Goal: Task Accomplishment & Management: Manage account settings

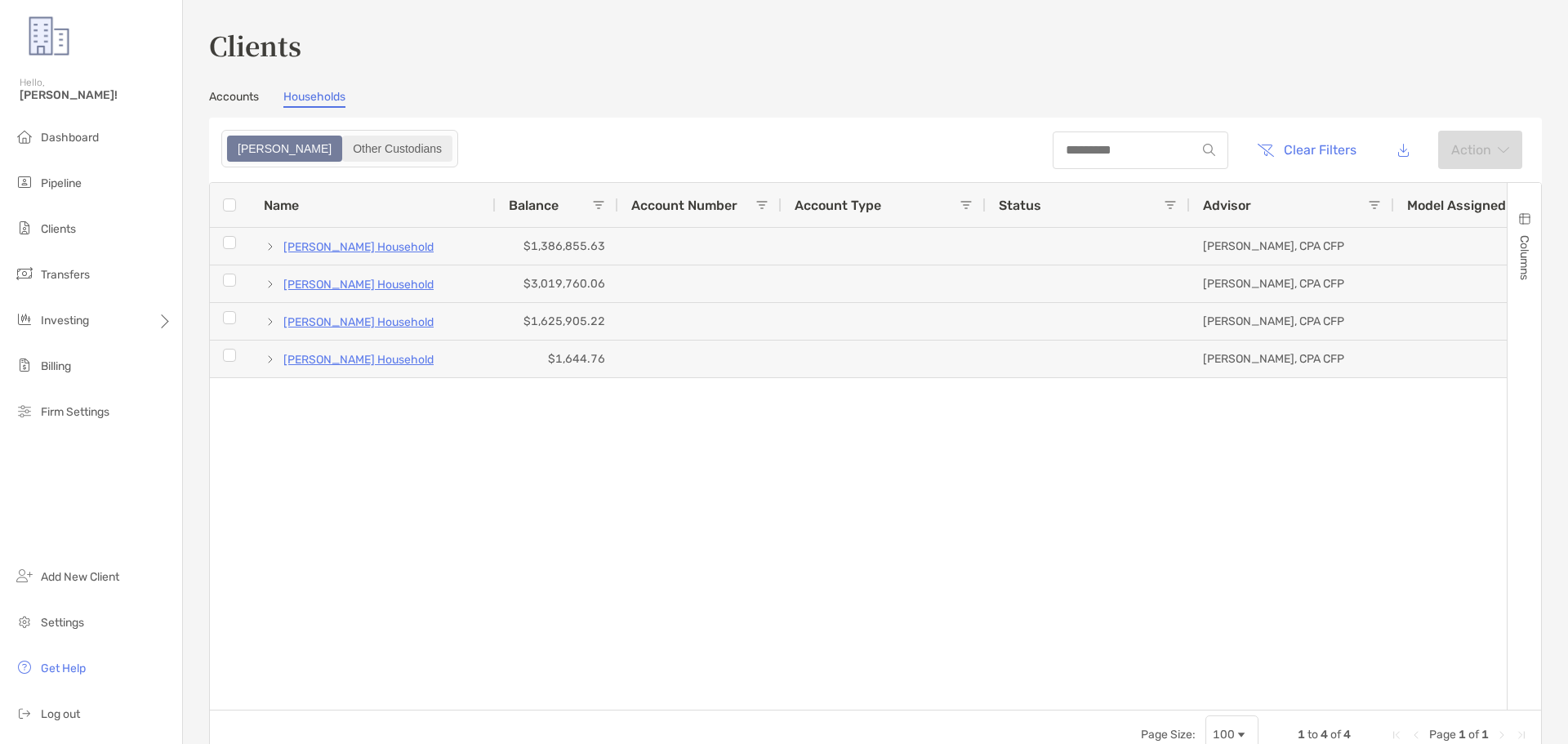
click at [344, 150] on div "Other Custodians" at bounding box center [397, 148] width 107 height 23
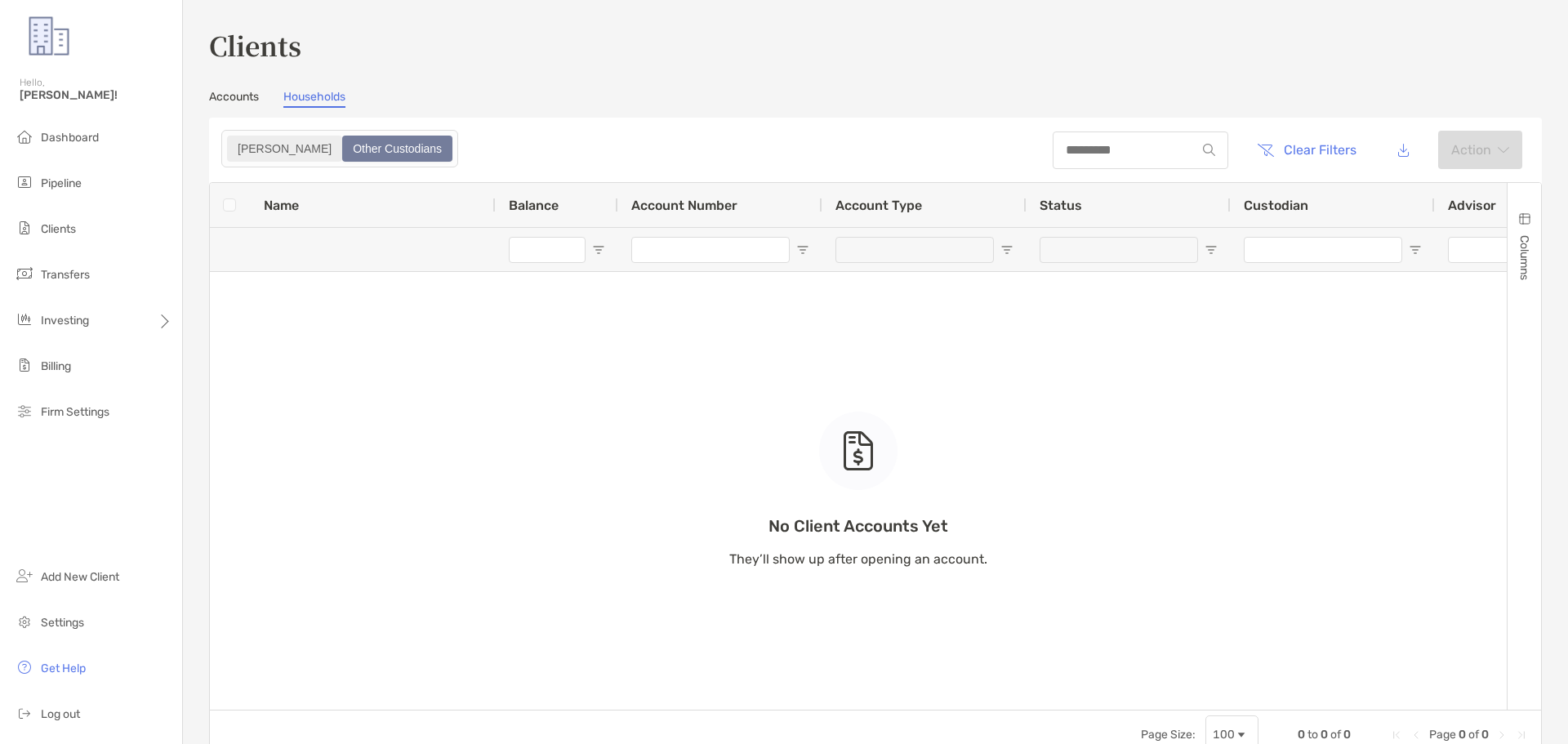
click at [246, 148] on div "Zoe" at bounding box center [285, 148] width 112 height 23
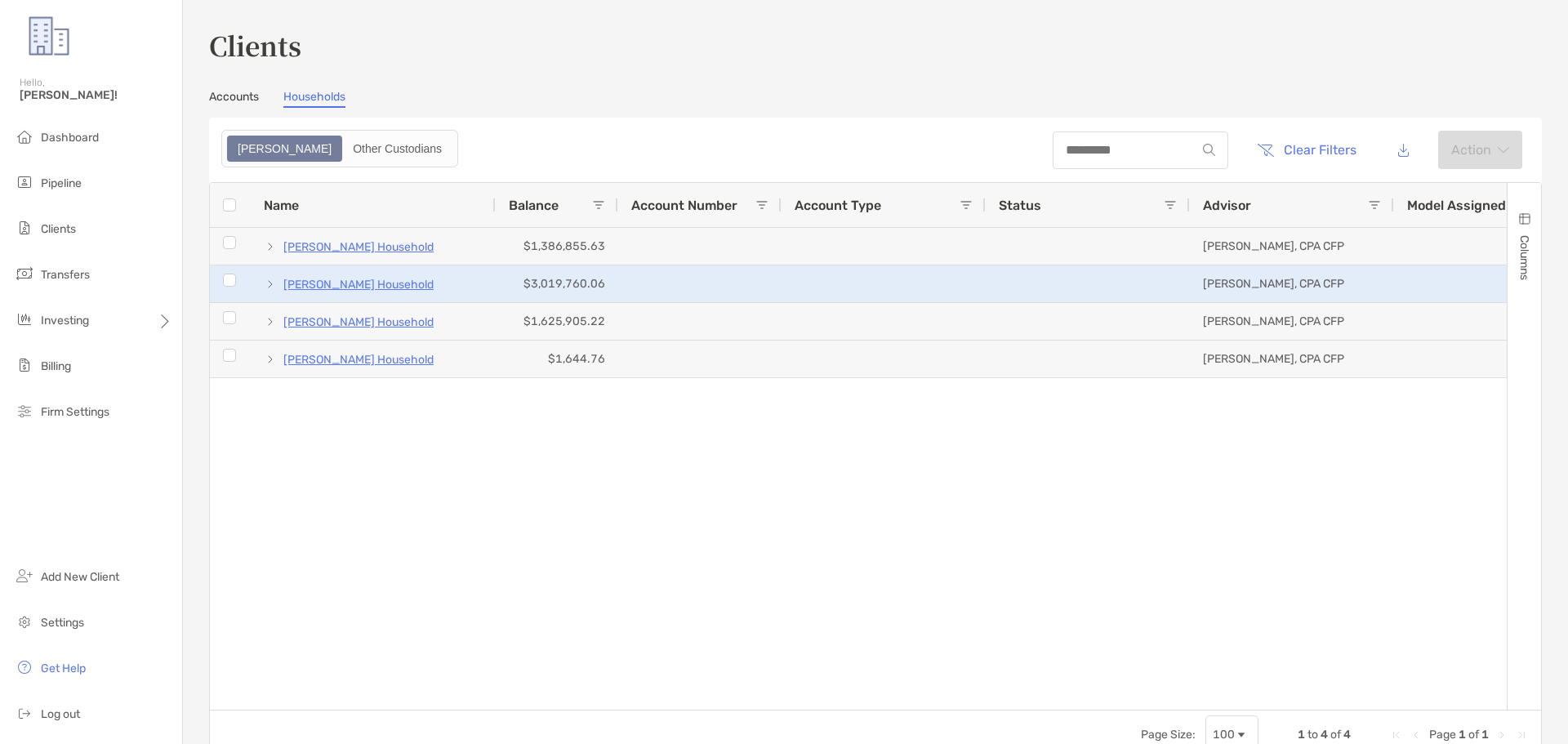
click at [348, 287] on p "Charlotte Thomas's Household" at bounding box center [358, 285] width 150 height 20
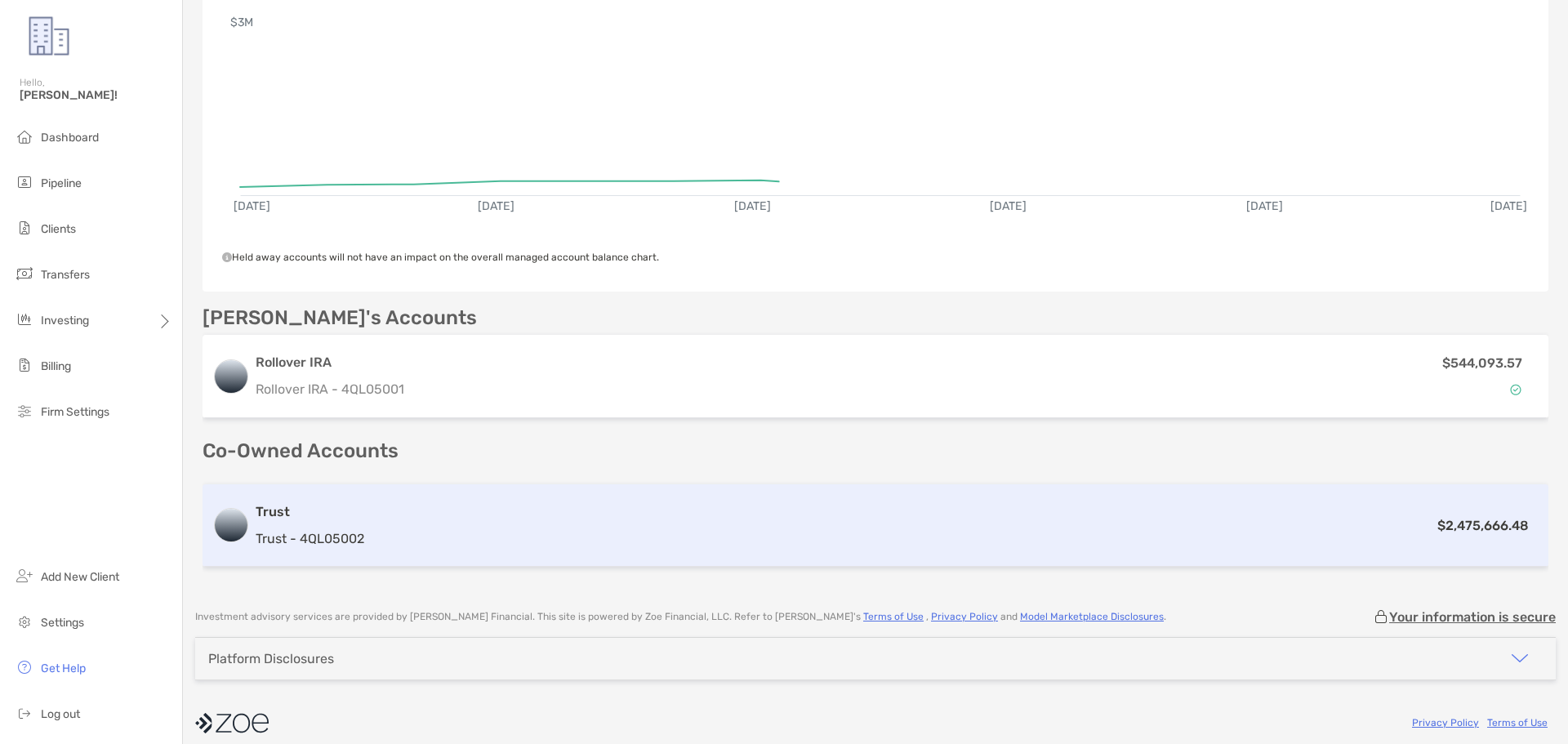
scroll to position [309, 0]
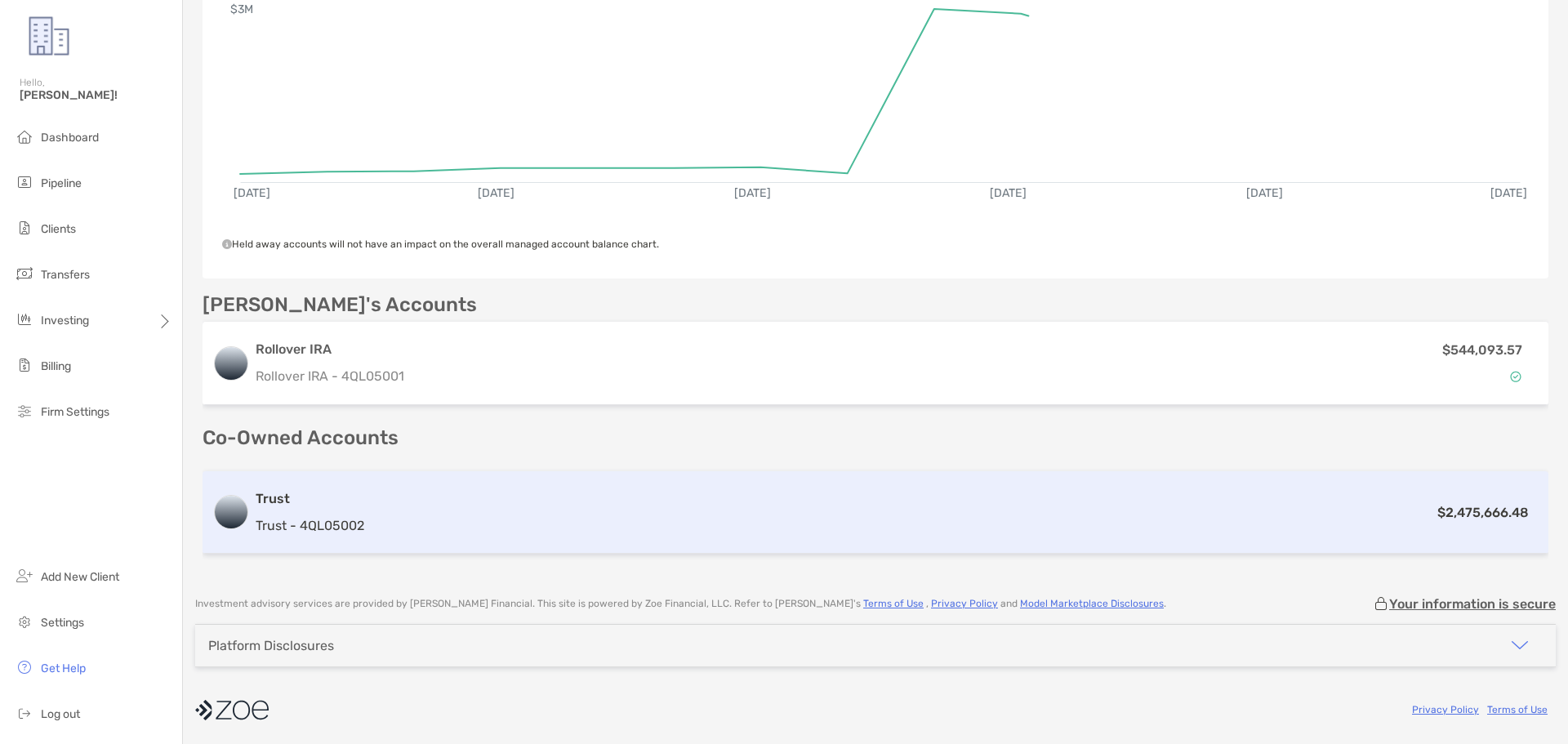
click at [408, 517] on div "$2,475,666.48" at bounding box center [955, 512] width 1168 height 20
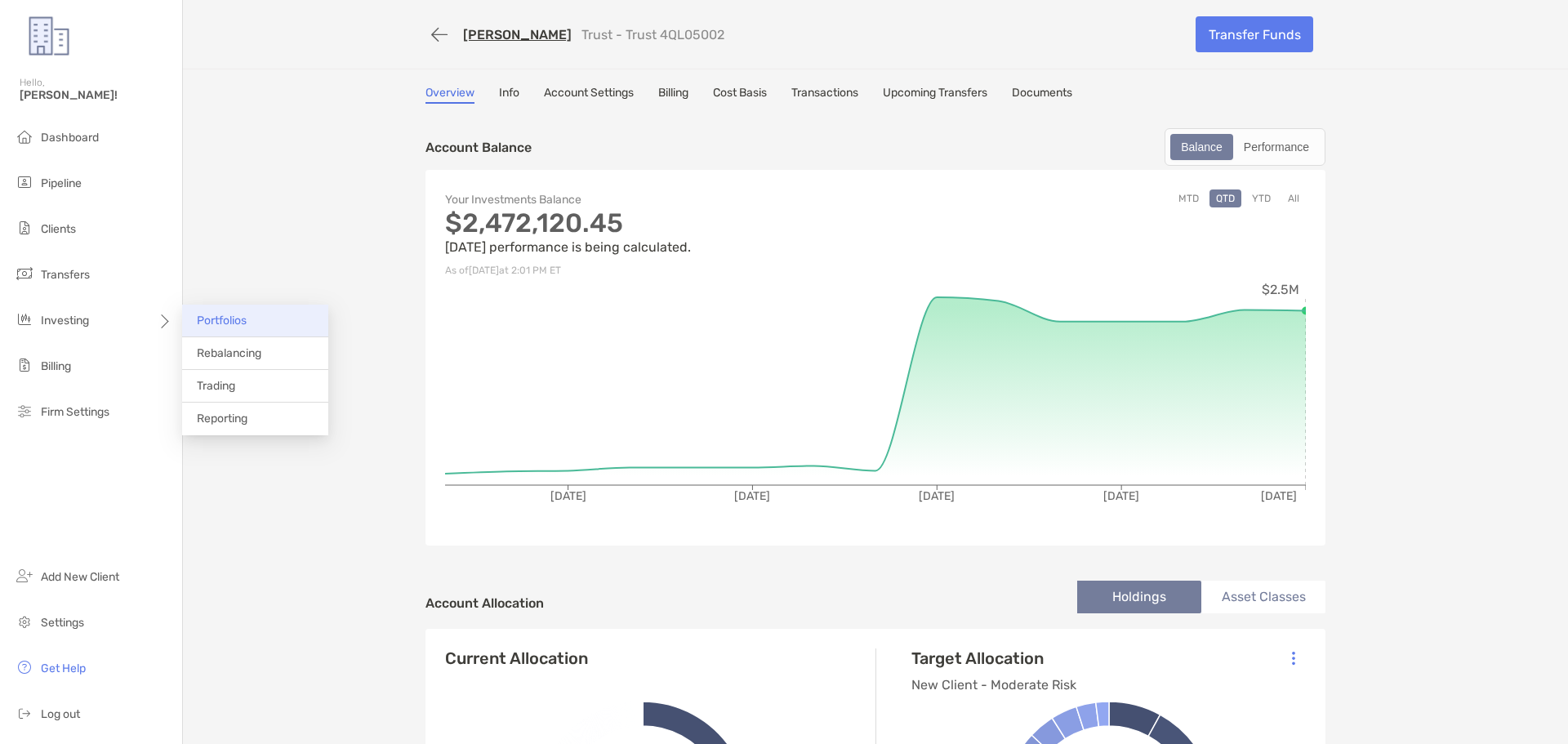
click at [221, 324] on span "Portfolios" at bounding box center [221, 320] width 50 height 14
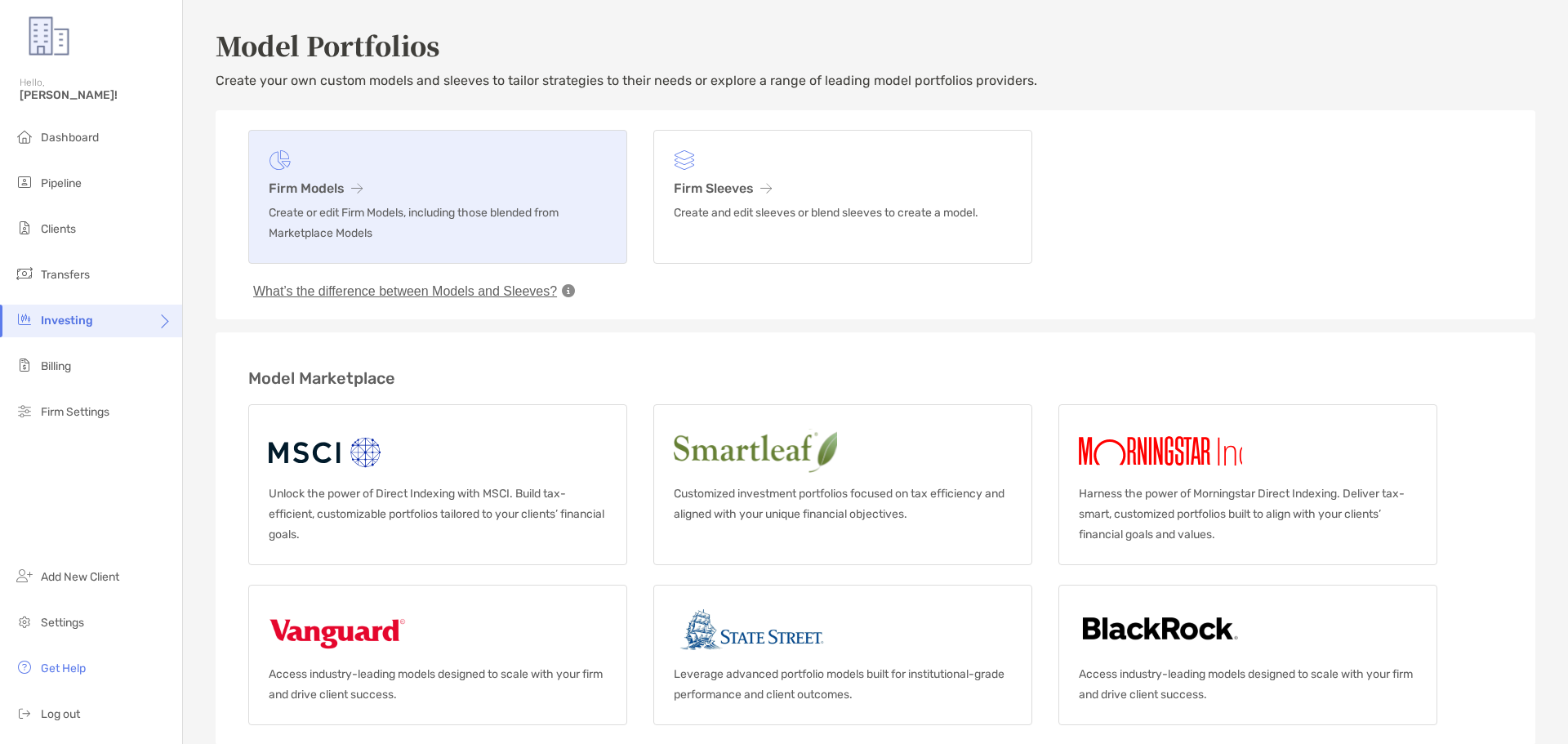
click at [314, 192] on h3 "Firm Models" at bounding box center [438, 189] width 338 height 15
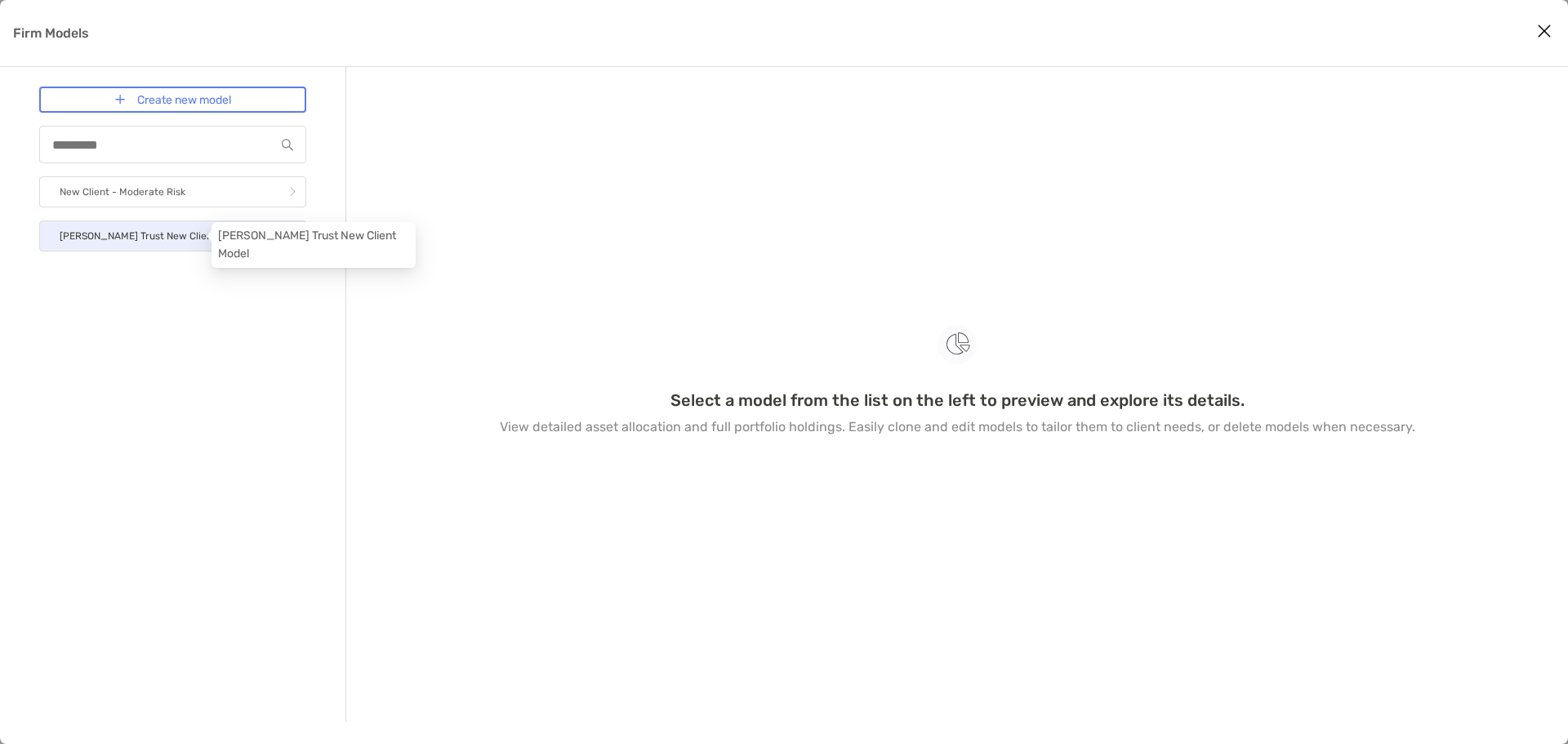
click at [133, 242] on p "[PERSON_NAME] Trust New Client Model" at bounding box center [153, 237] width 187 height 20
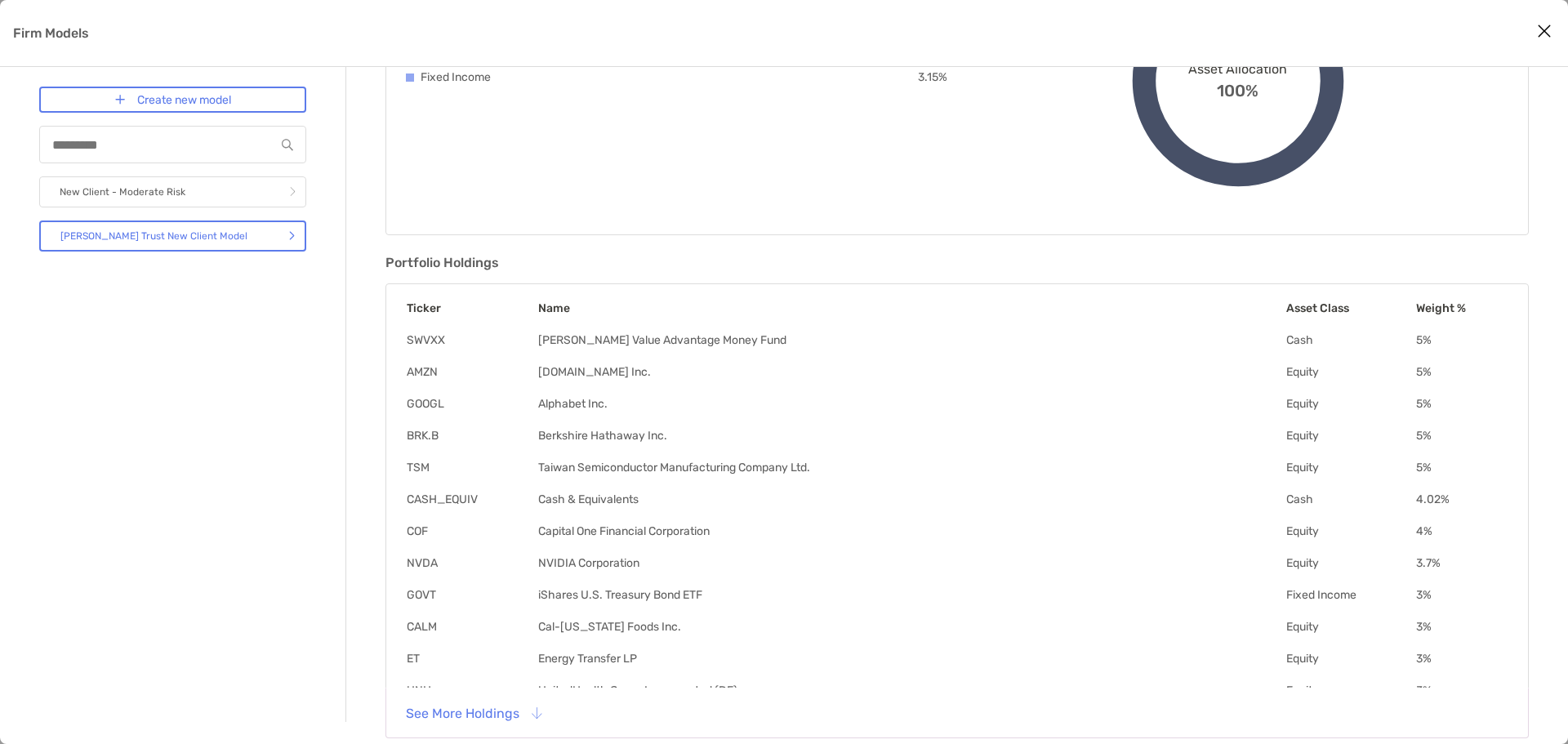
scroll to position [282, 0]
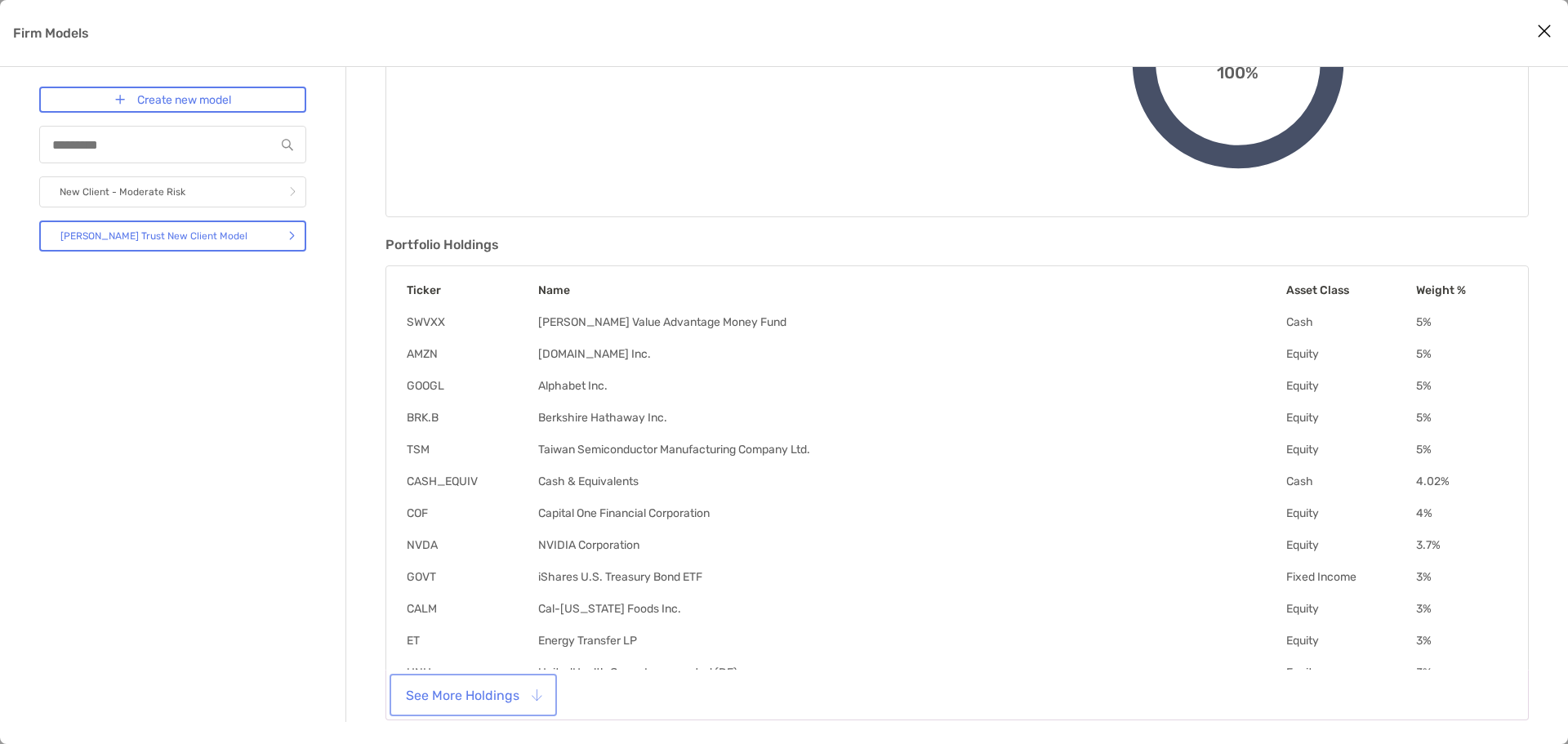
click at [536, 700] on button "See More Holdings" at bounding box center [473, 695] width 161 height 36
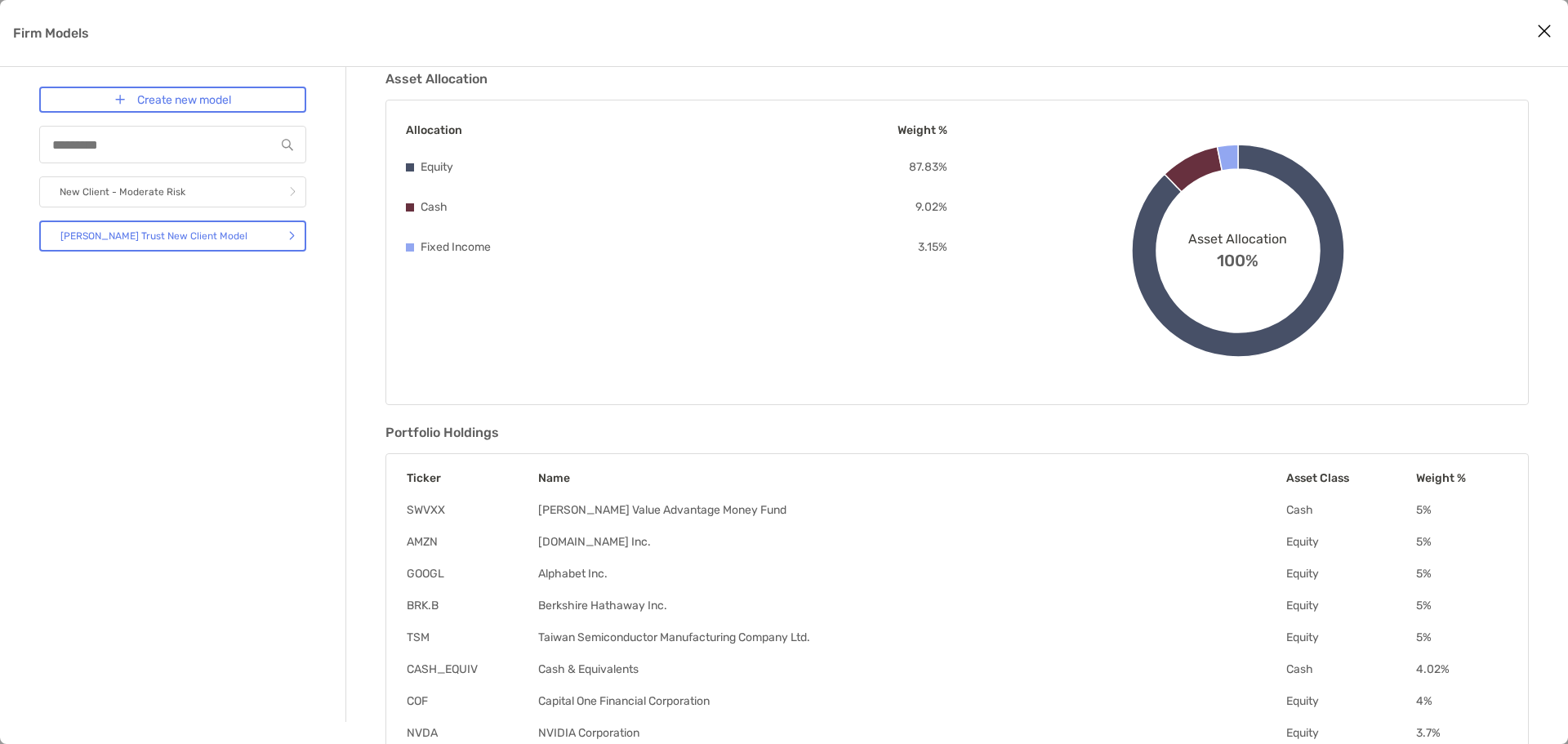
scroll to position [0, 0]
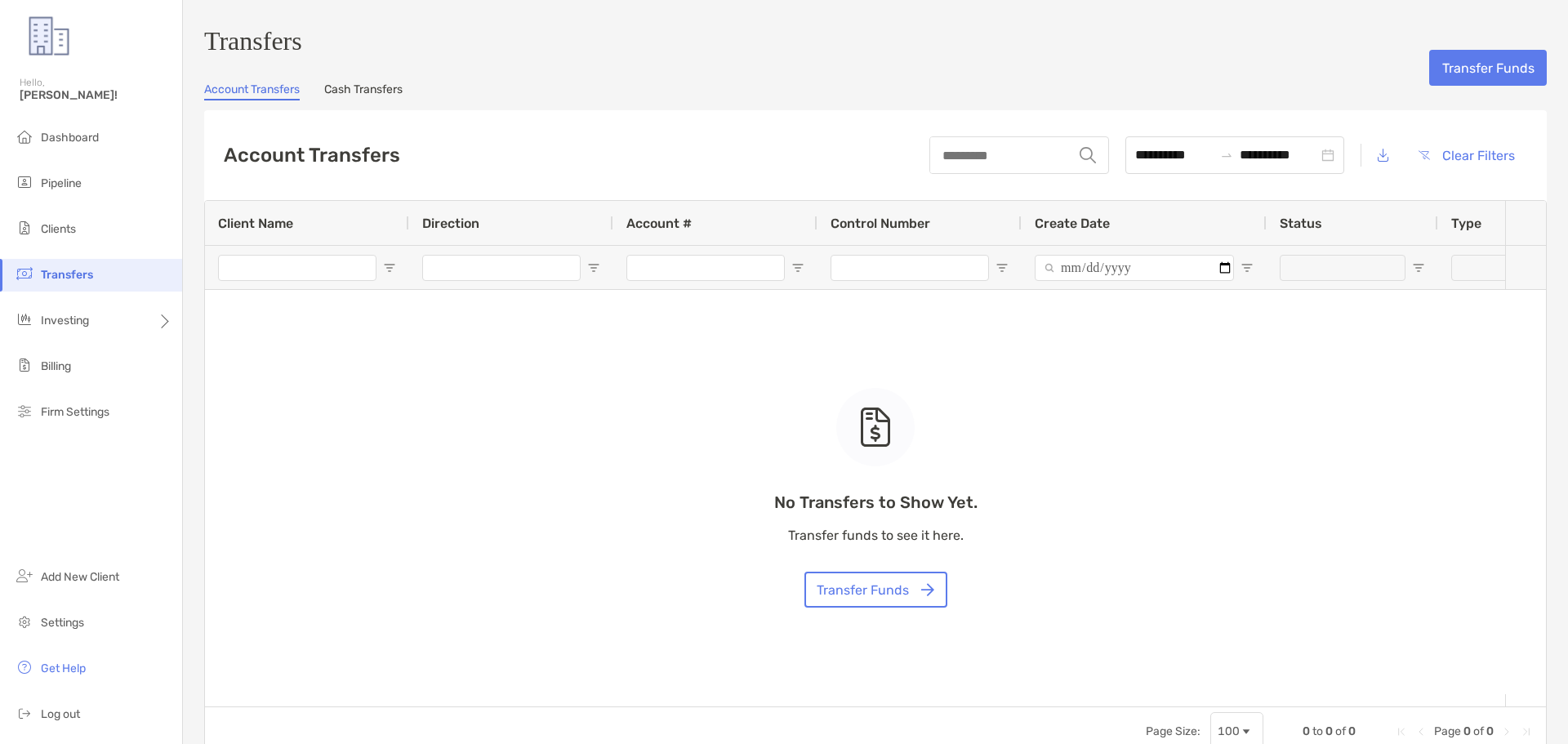
type input "***"
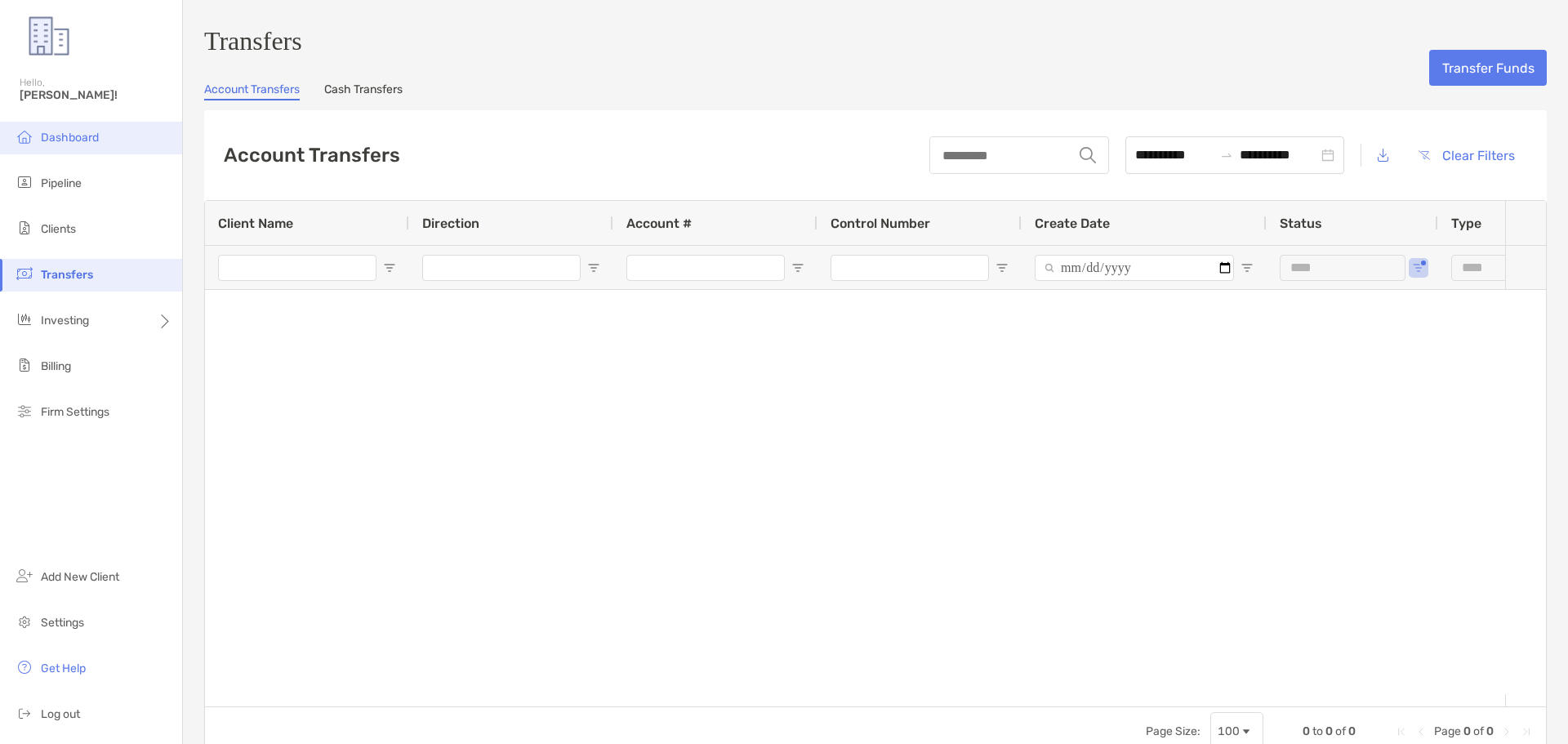
click at [85, 130] on li "Dashboard" at bounding box center [91, 138] width 183 height 33
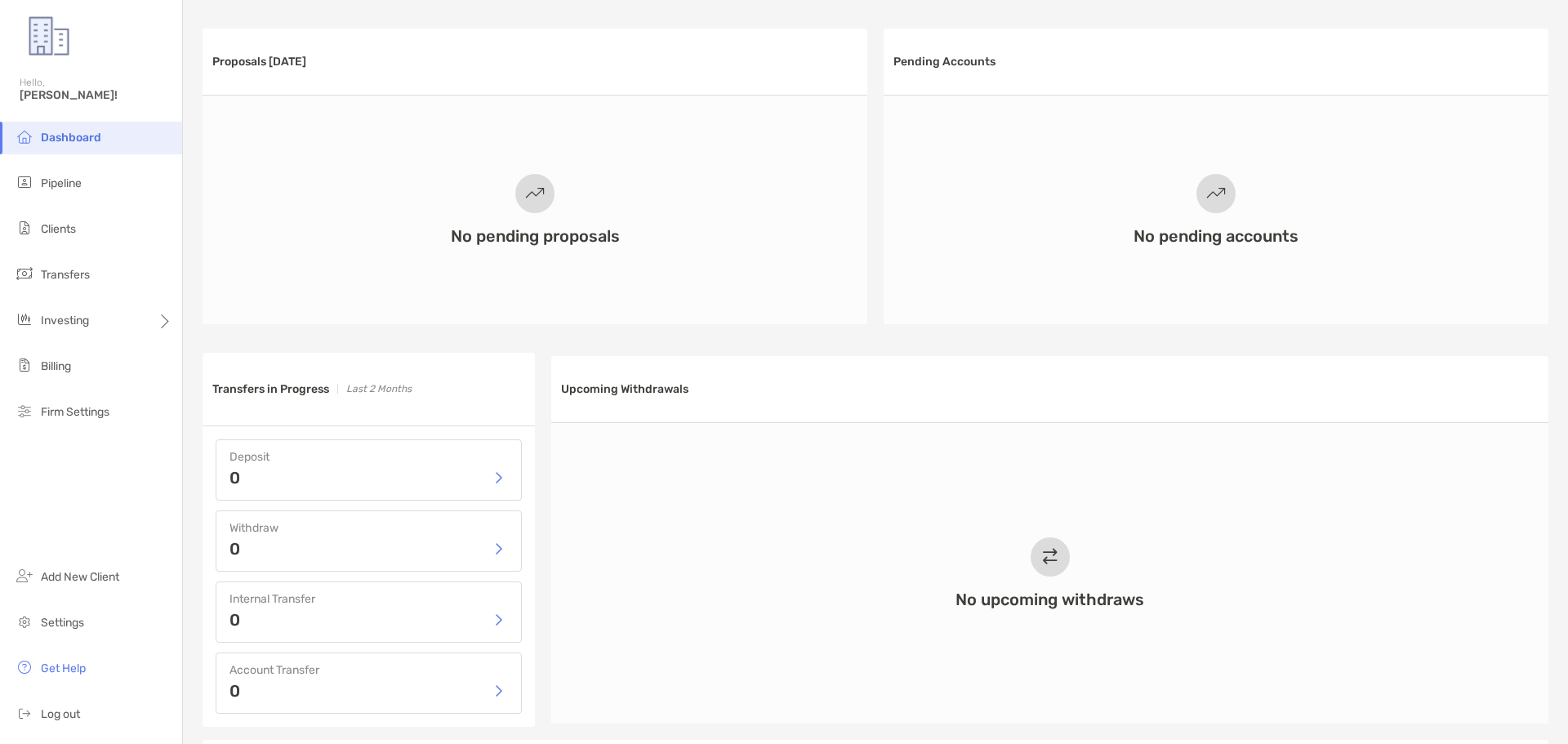
scroll to position [490, 0]
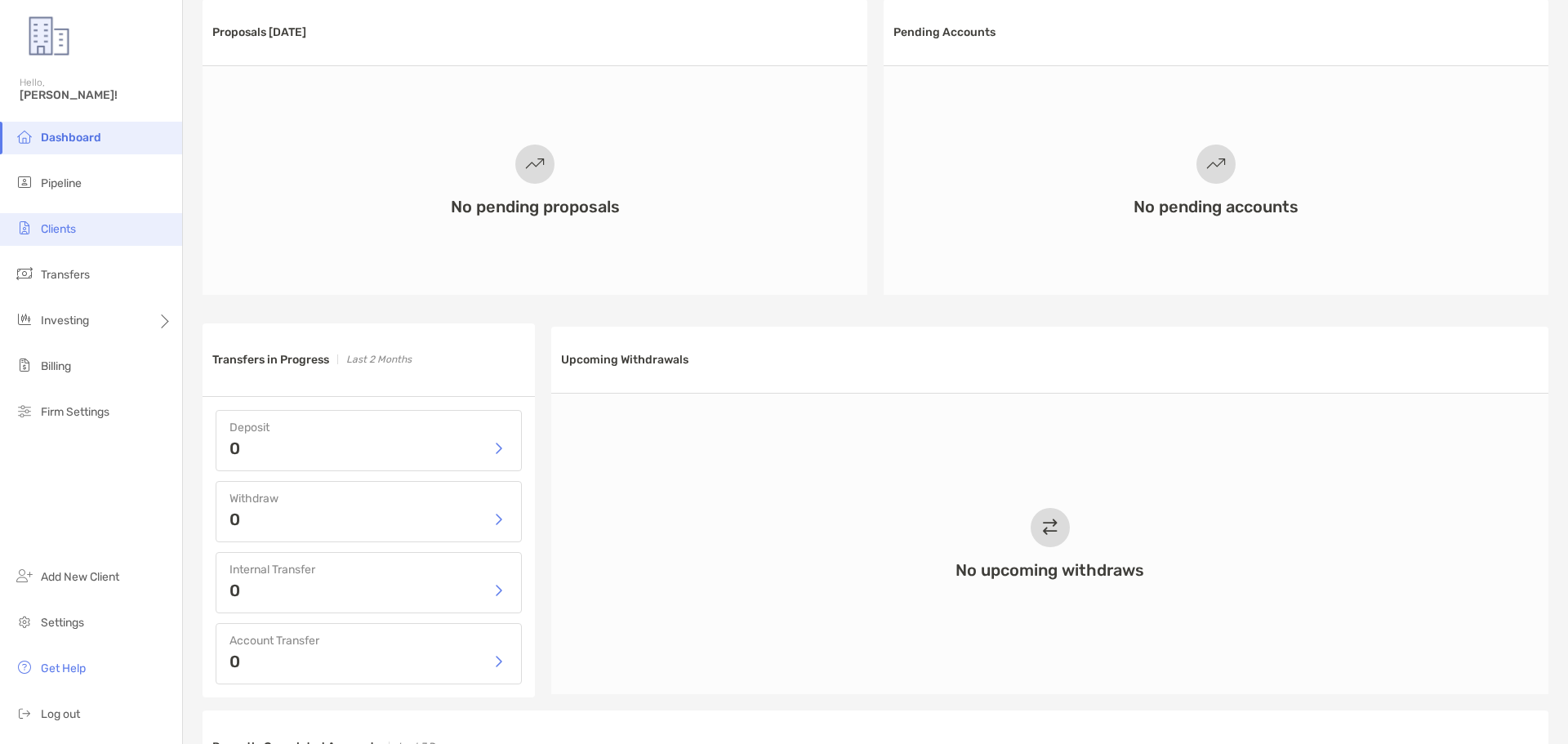
click at [67, 230] on span "Clients" at bounding box center [58, 229] width 36 height 14
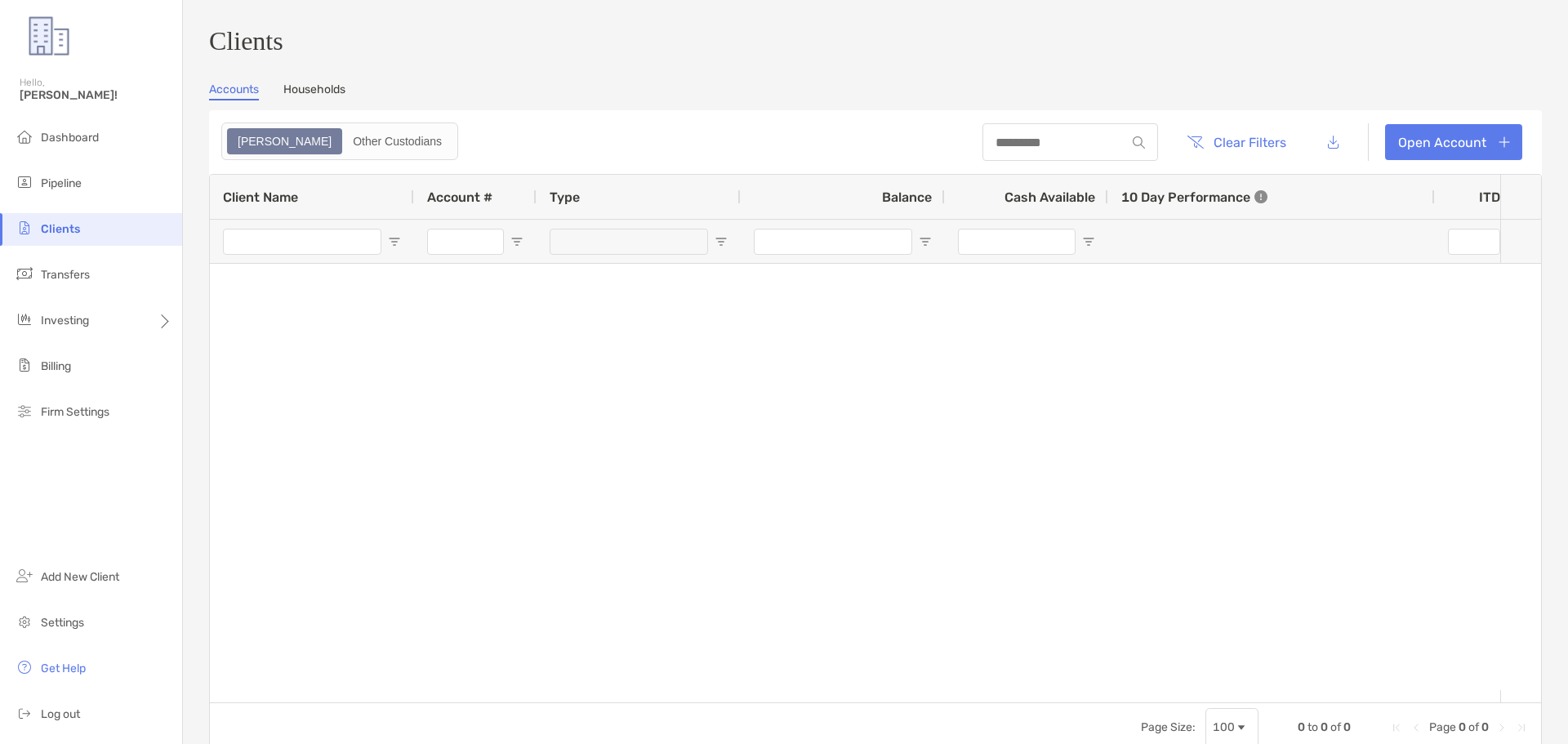
click at [328, 96] on link "Households" at bounding box center [314, 91] width 62 height 18
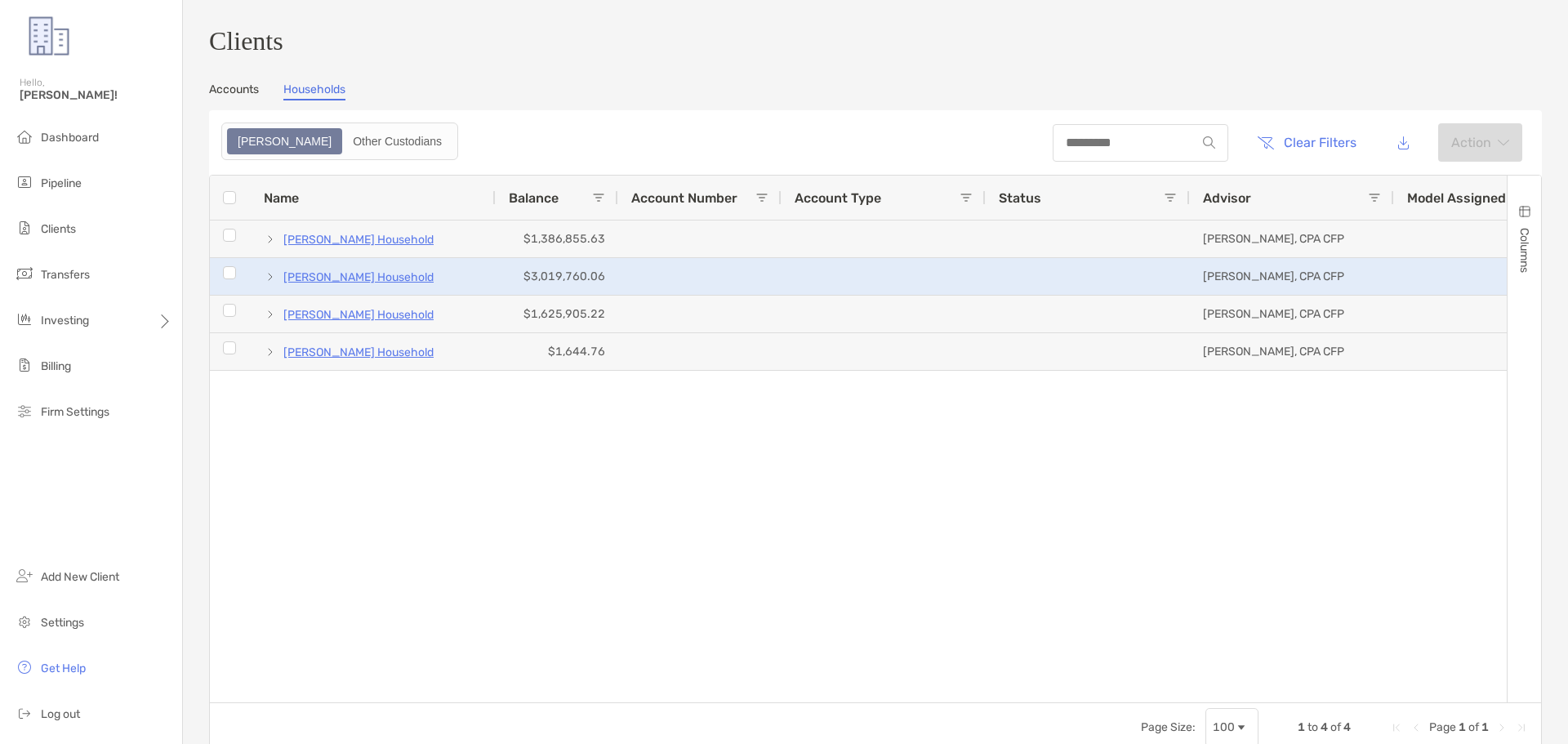
click at [311, 287] on p "Charlotte Thomas's Household" at bounding box center [358, 277] width 150 height 20
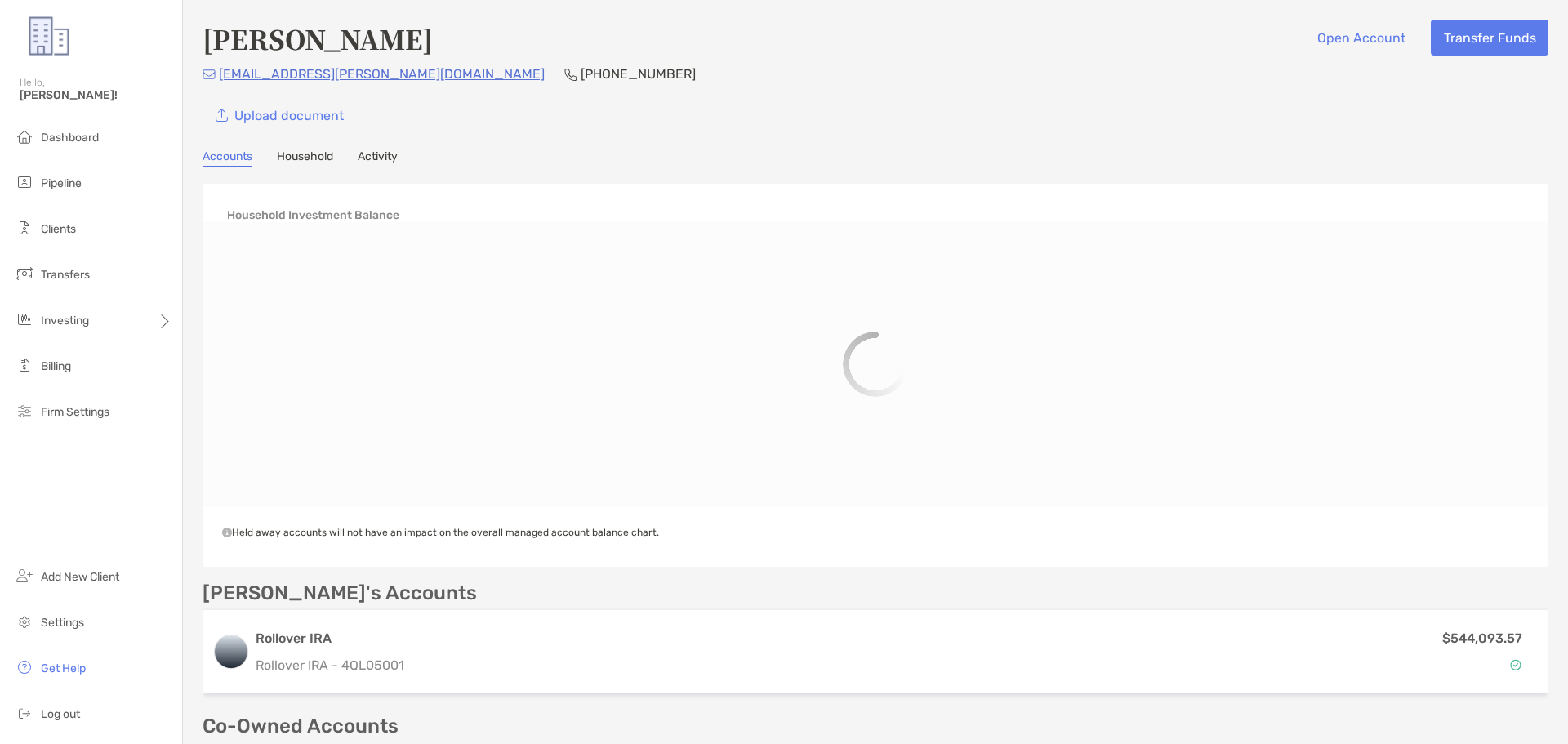
scroll to position [309, 0]
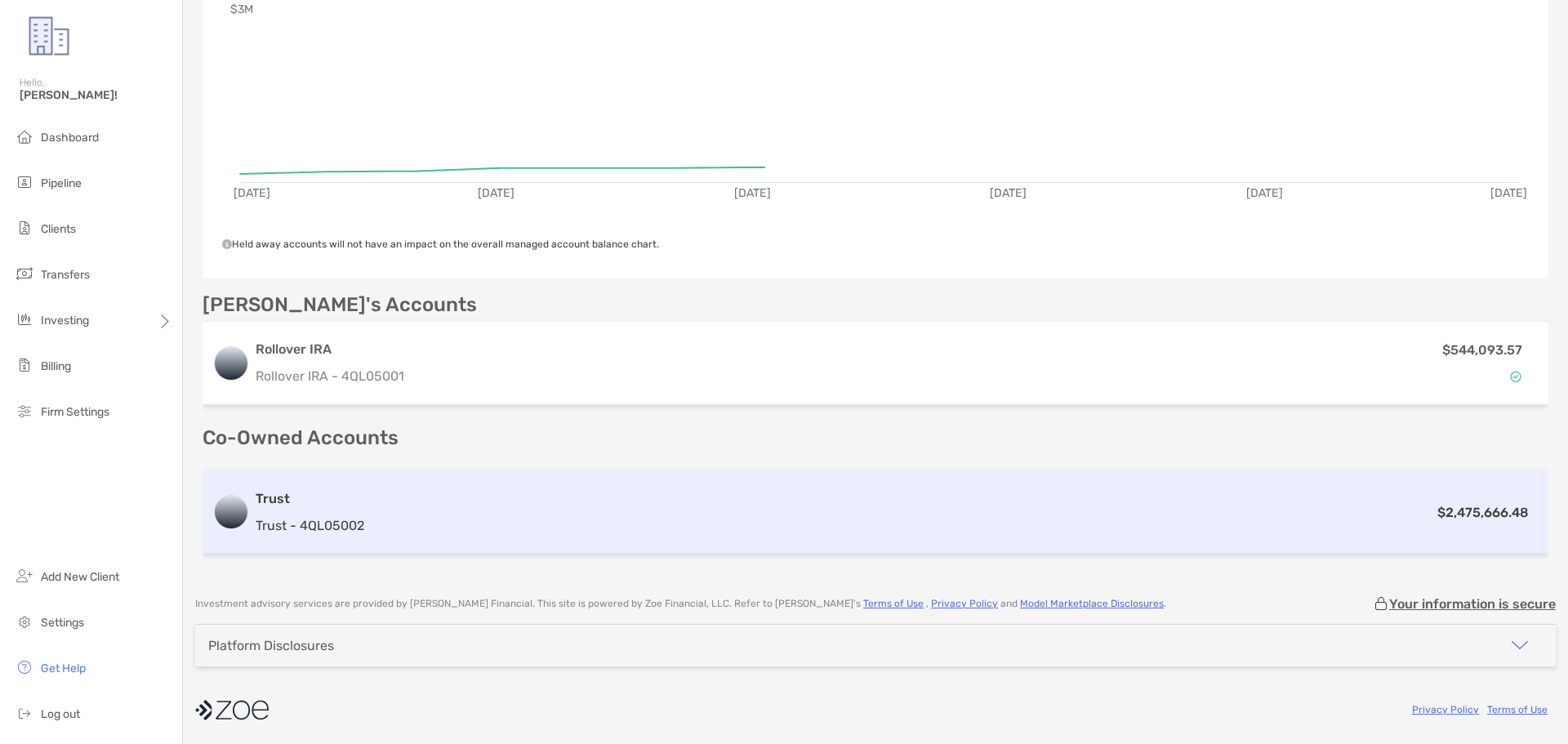
click at [347, 514] on div "Trust Trust - 4QL05002" at bounding box center [309, 512] width 109 height 46
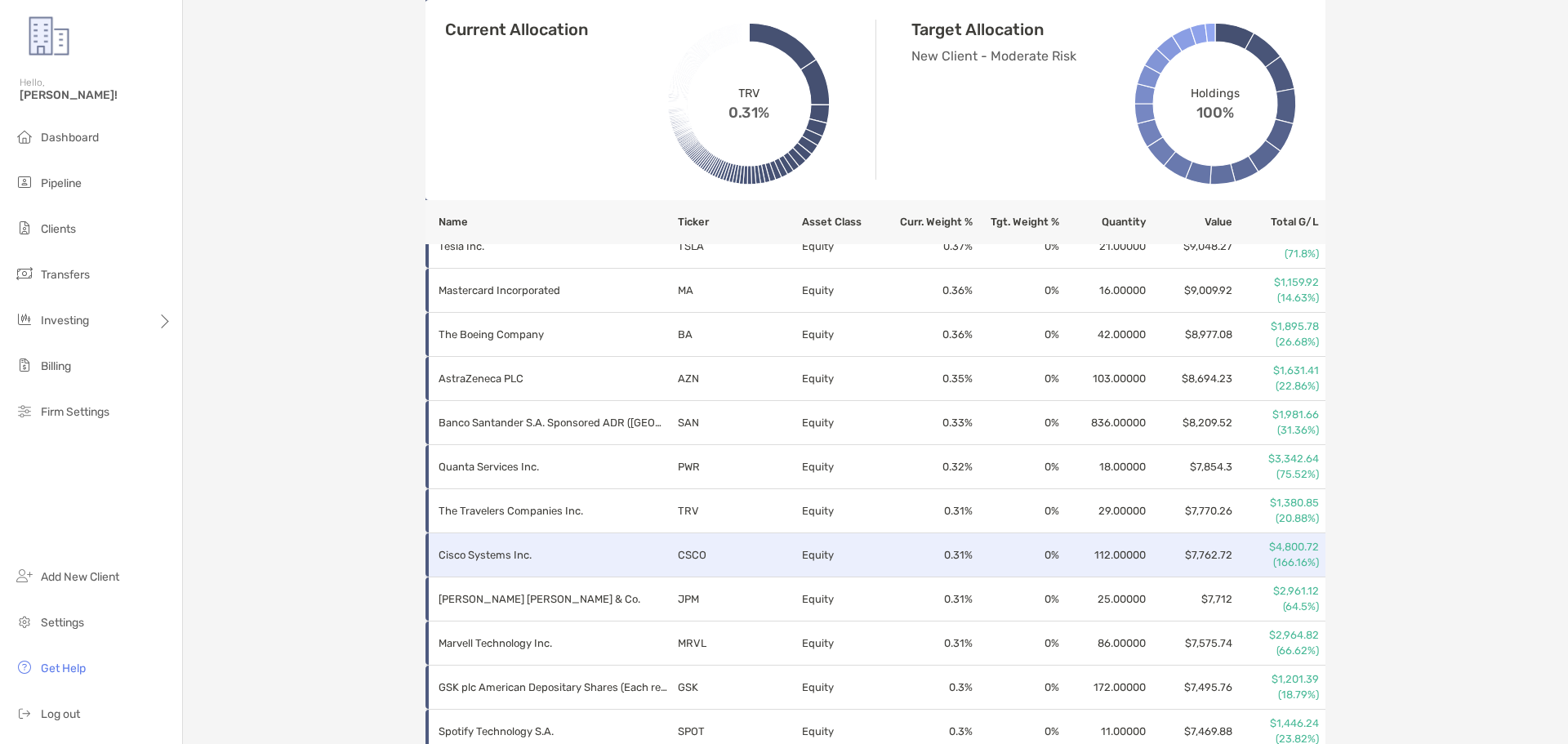
scroll to position [2596, 0]
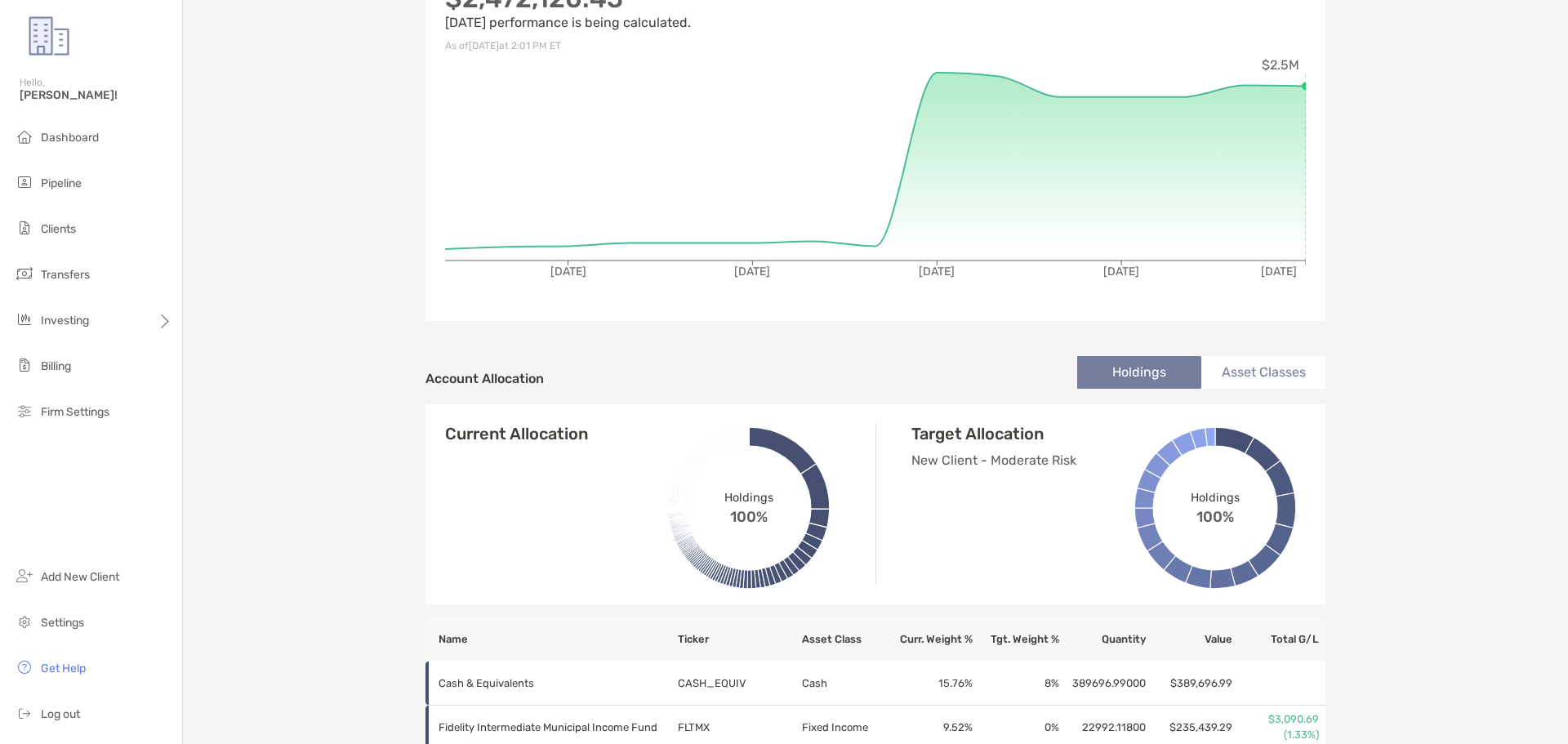
scroll to position [5258, 0]
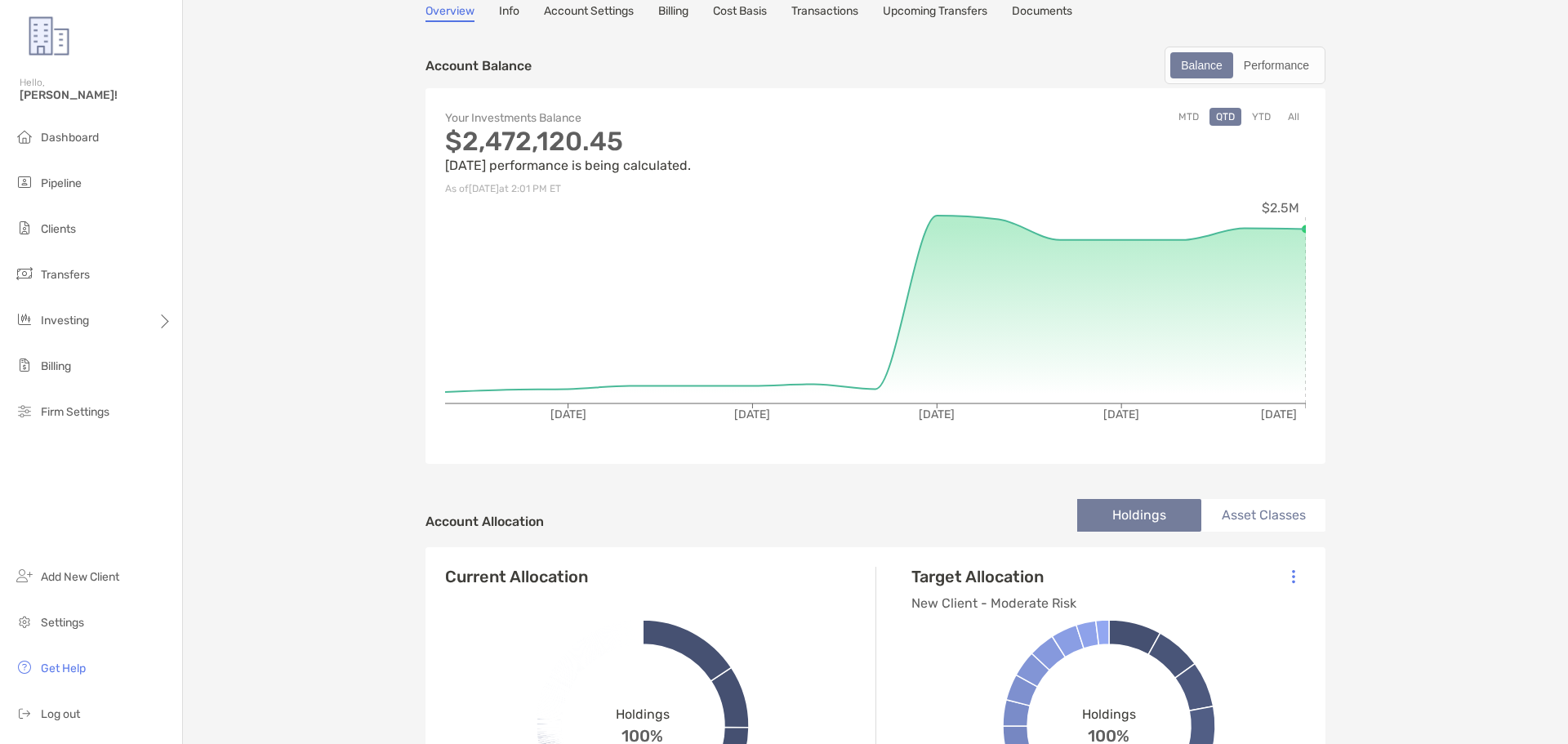
scroll to position [0, 0]
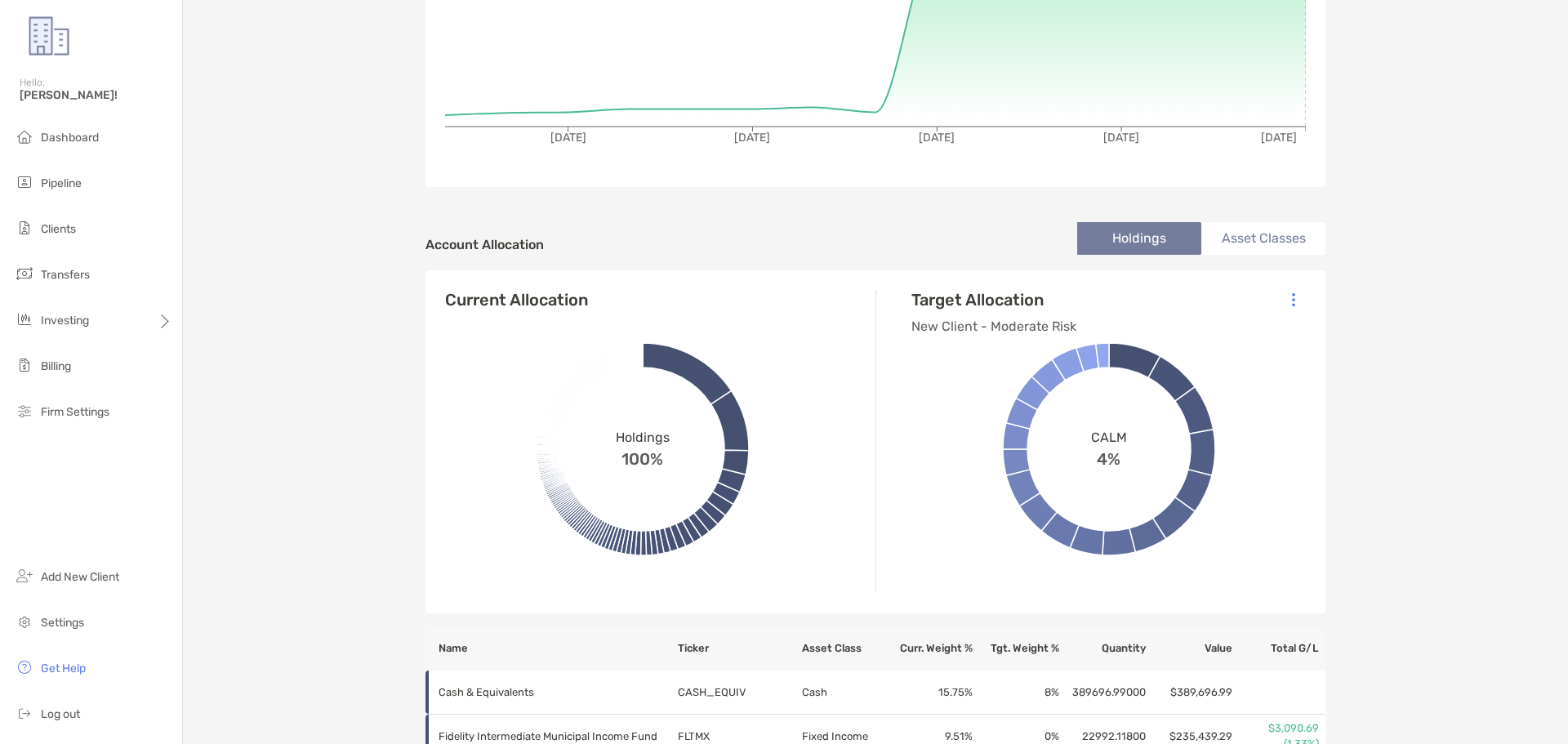
scroll to position [408, 0]
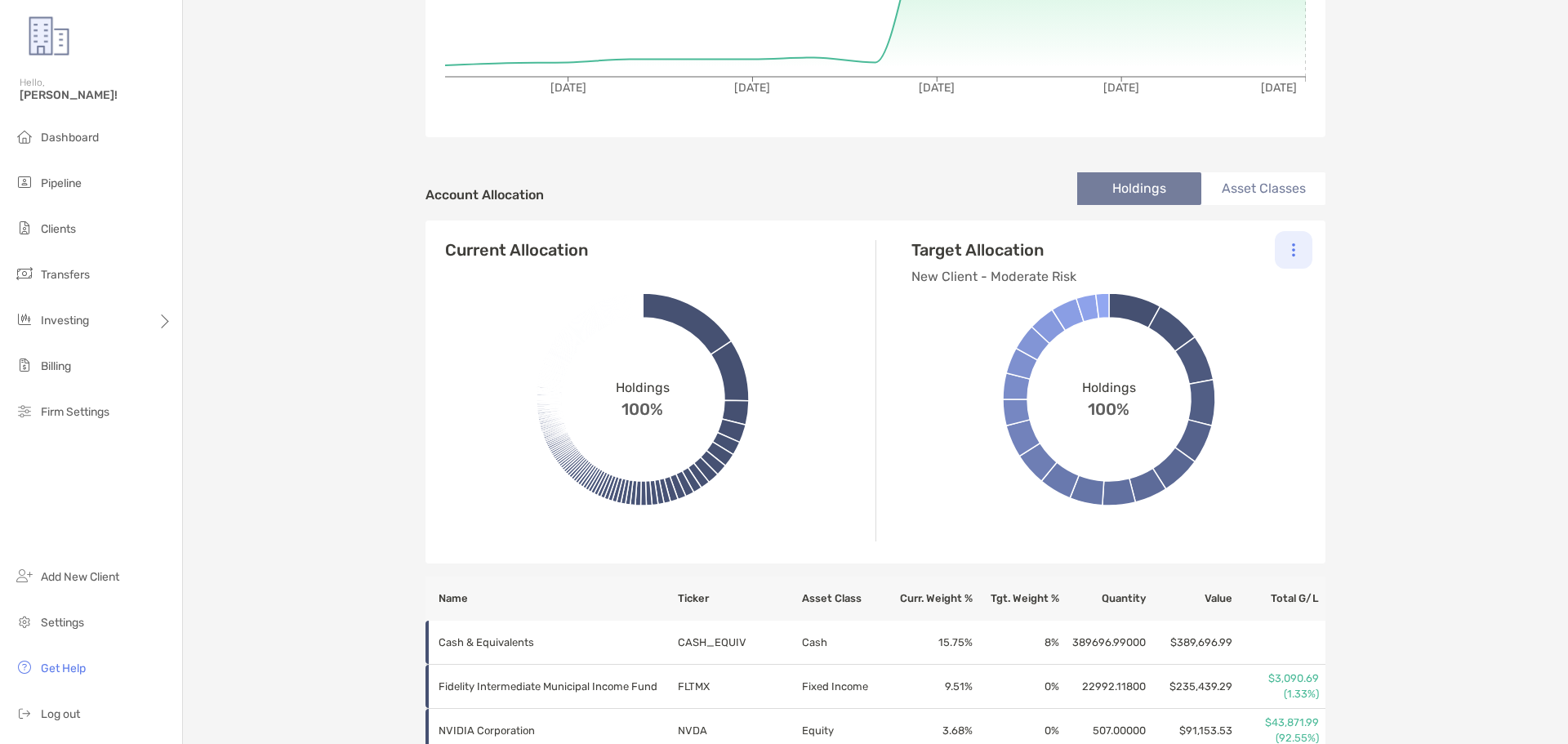
click at [1292, 249] on img at bounding box center [1294, 249] width 3 height 14
click at [1173, 294] on p "Change Model" at bounding box center [1183, 294] width 74 height 20
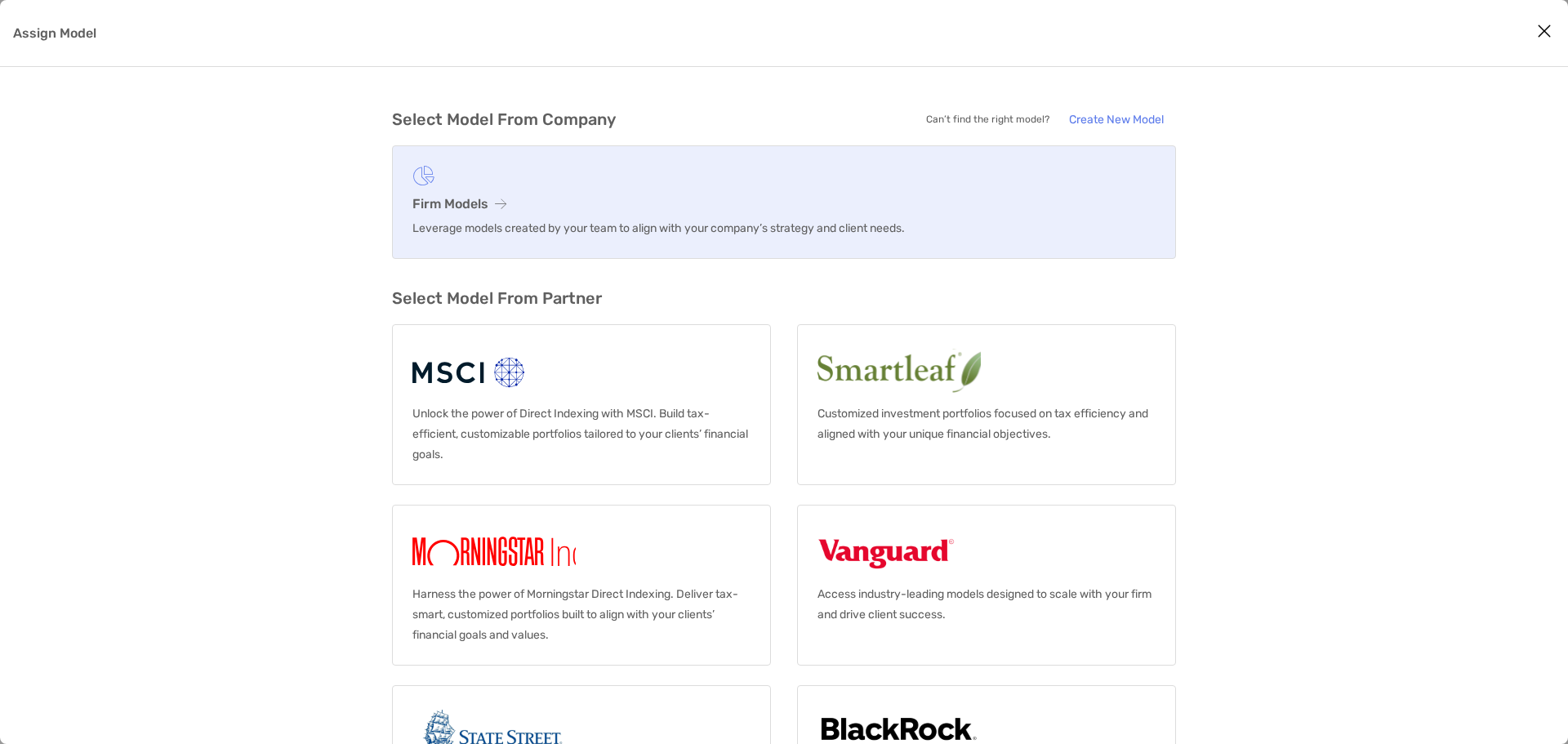
click at [469, 222] on p "Leverage models created by your team to align with your company’s strategy and …" at bounding box center [784, 228] width 743 height 20
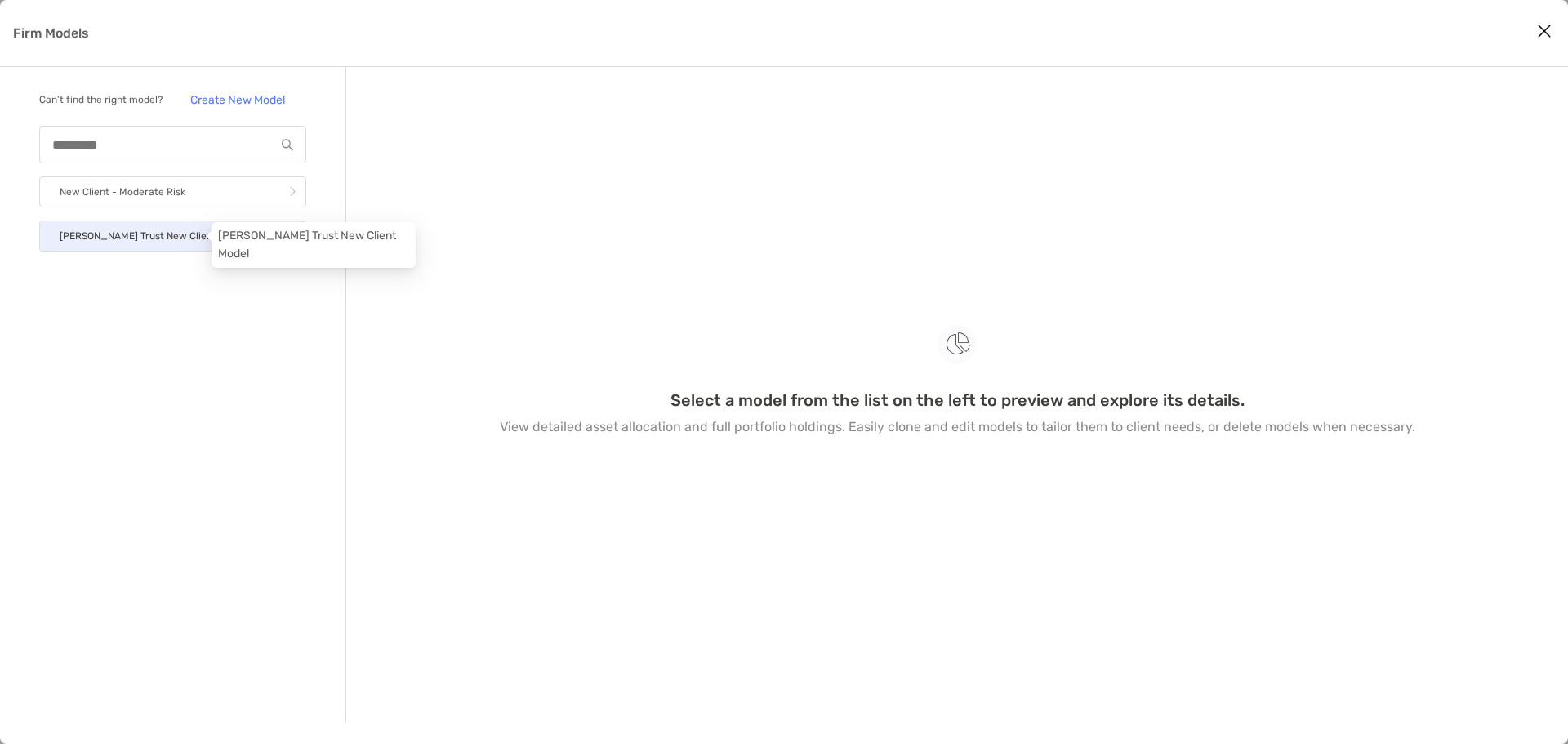
click at [150, 238] on p "[PERSON_NAME] Trust New Client Model" at bounding box center [153, 237] width 187 height 20
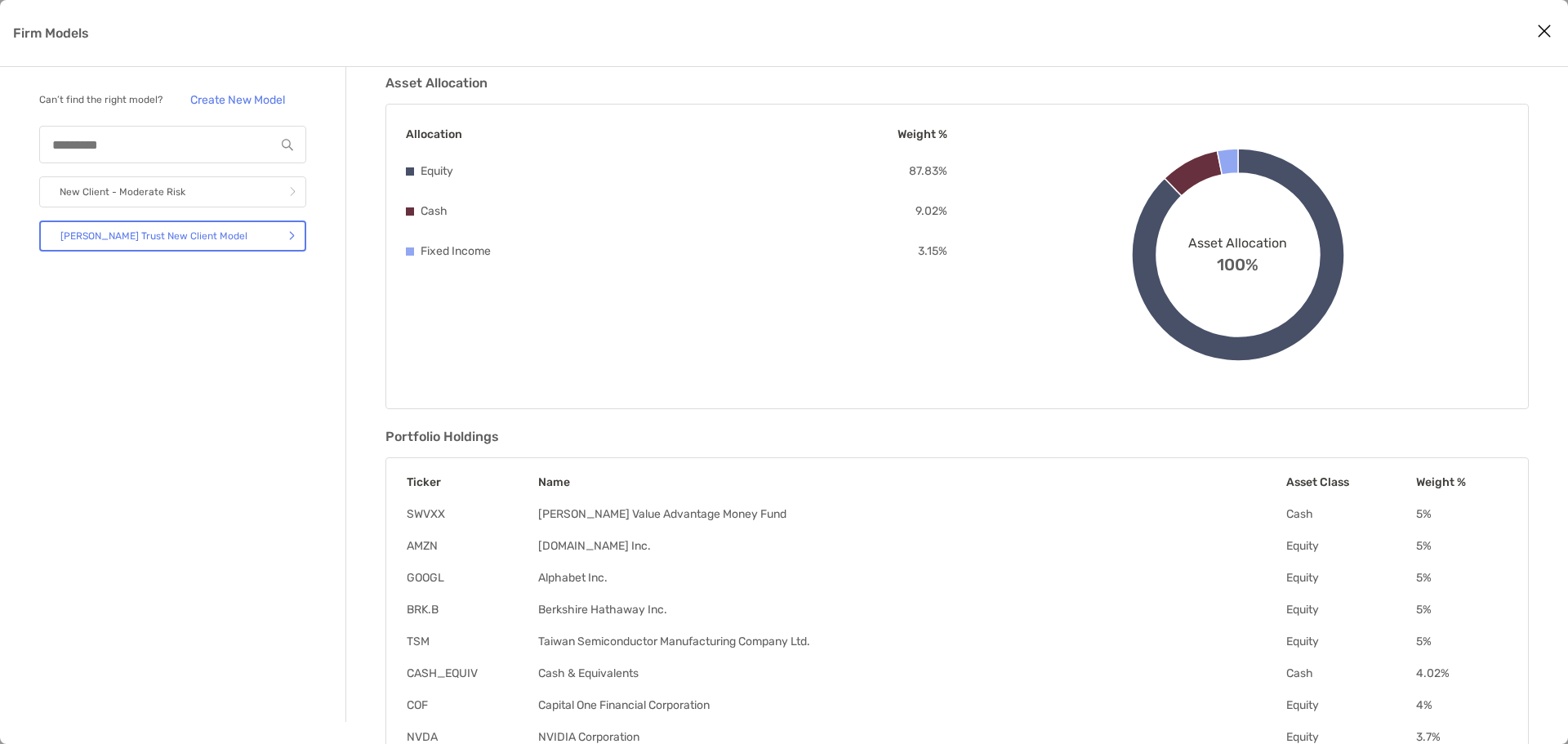
scroll to position [282, 0]
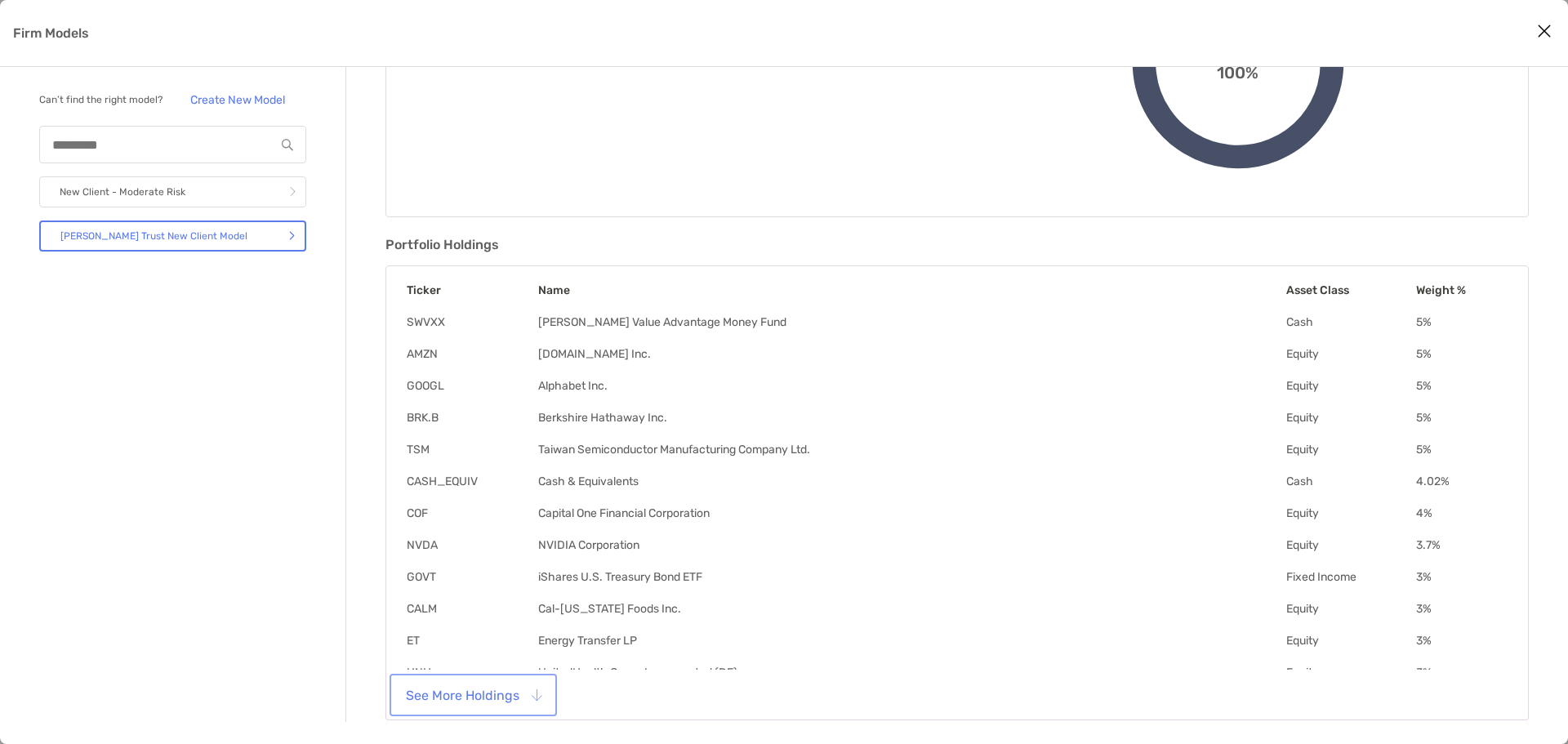
click at [505, 700] on button "See More Holdings" at bounding box center [473, 695] width 161 height 36
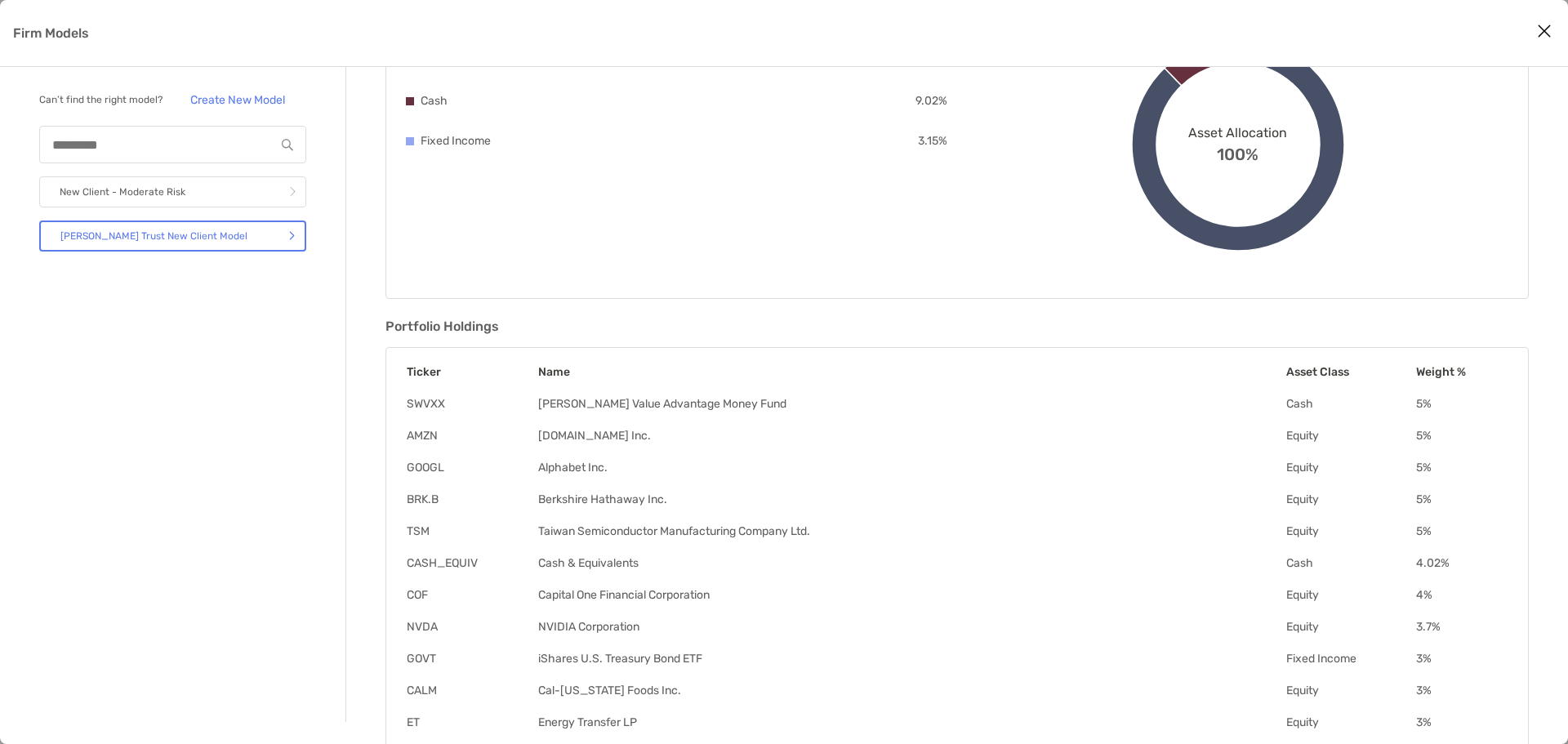
scroll to position [0, 0]
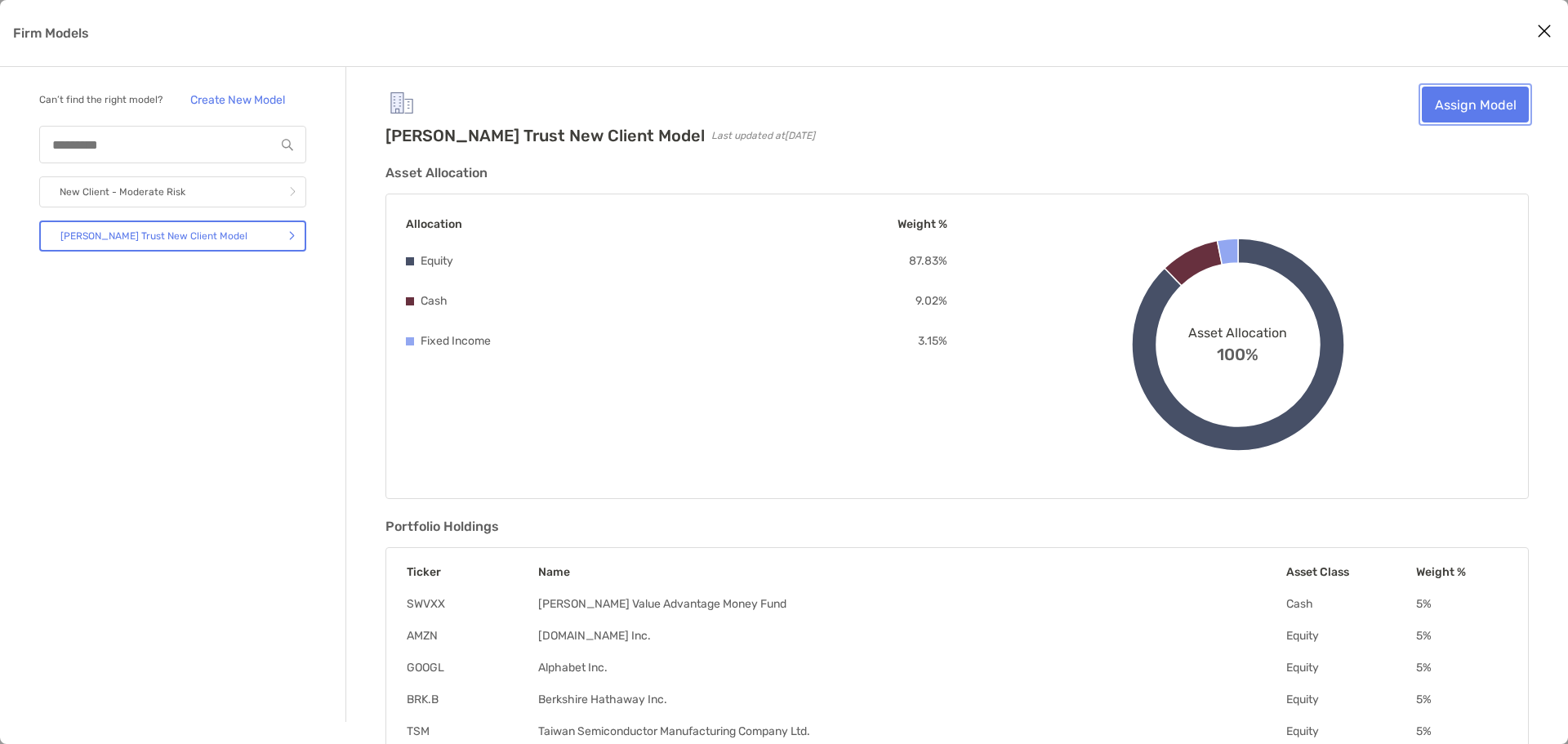
click at [1467, 102] on link "Assign Model" at bounding box center [1475, 104] width 107 height 36
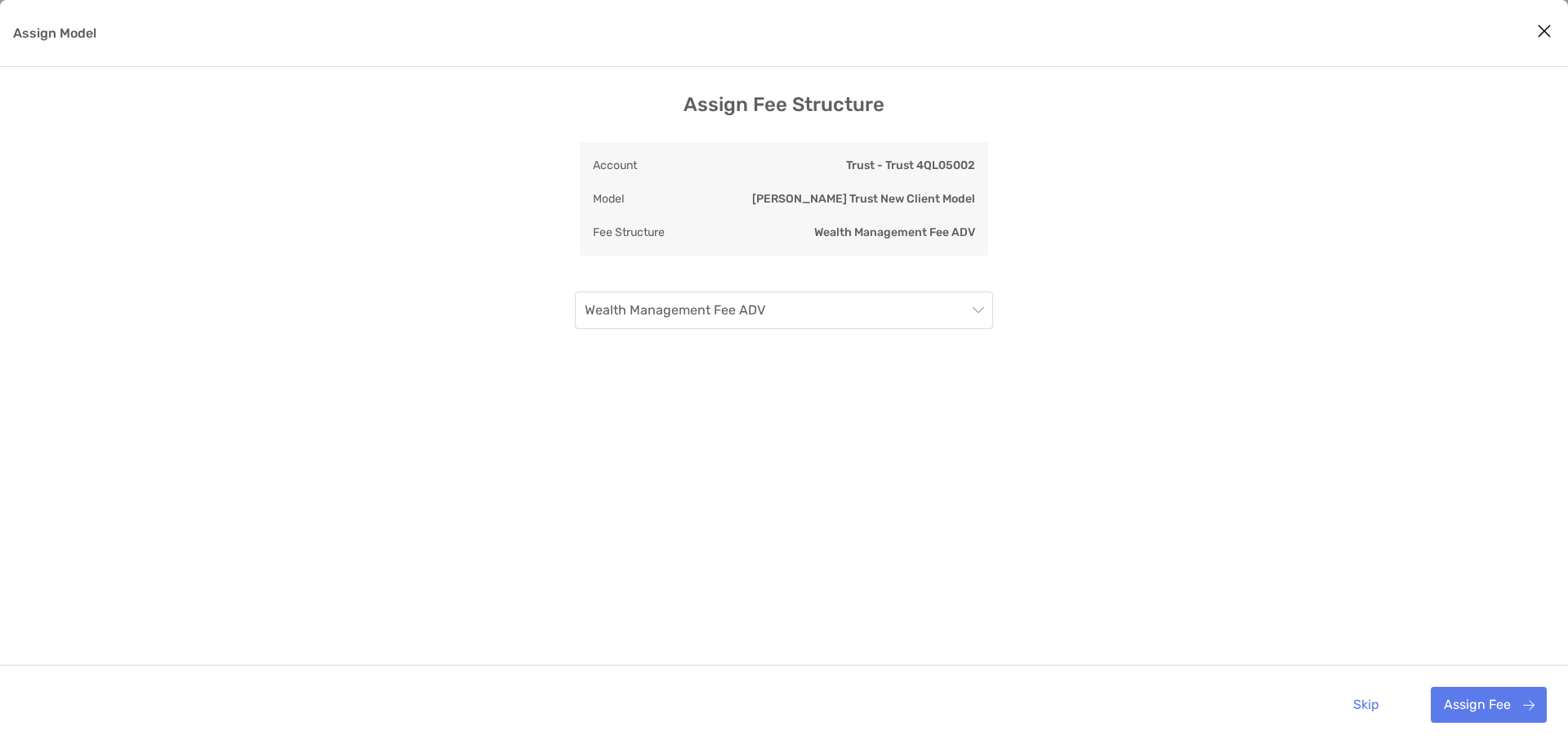
click at [1550, 35] on icon "Close modal" at bounding box center [1544, 30] width 14 height 19
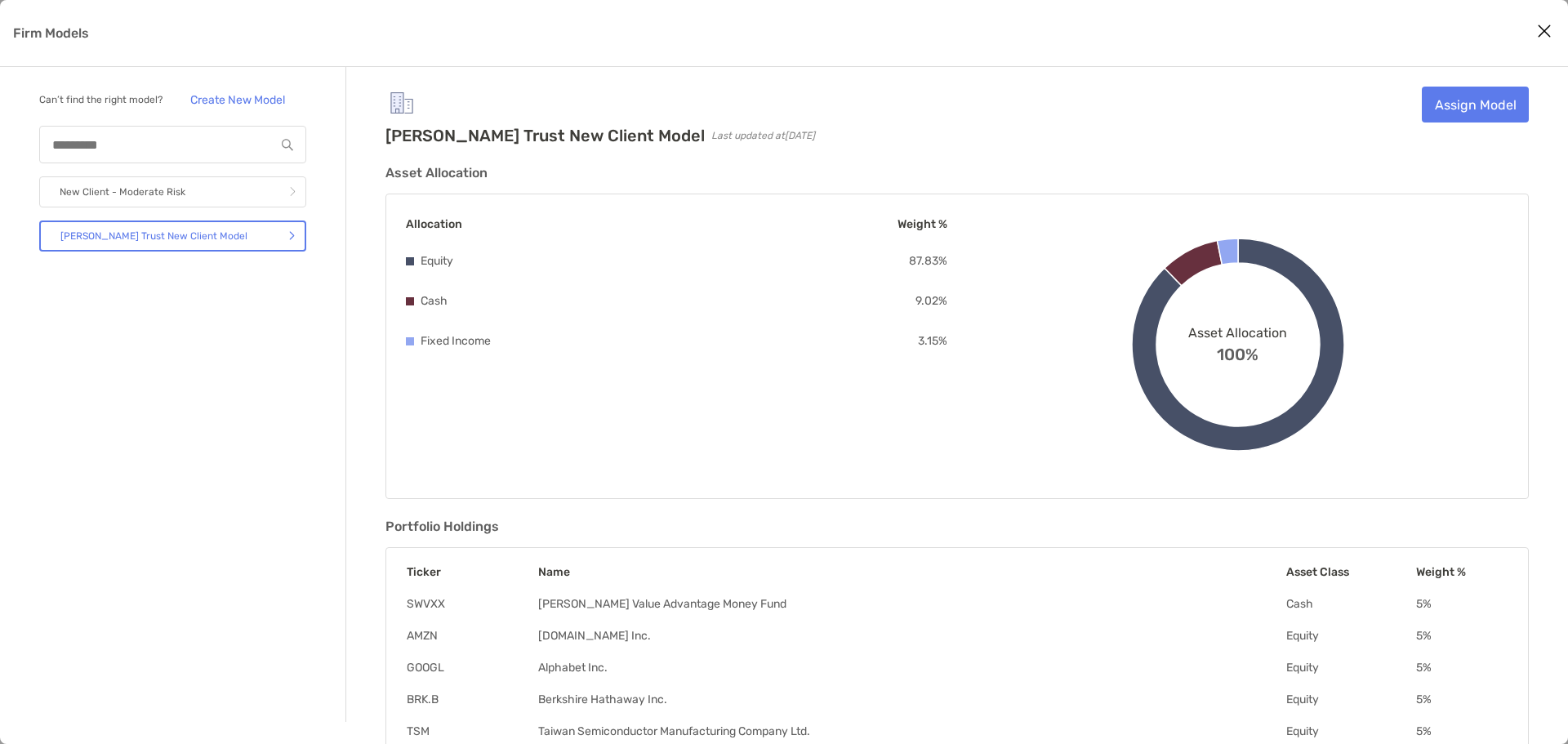
click at [1543, 34] on icon "Close modal" at bounding box center [1544, 30] width 14 height 19
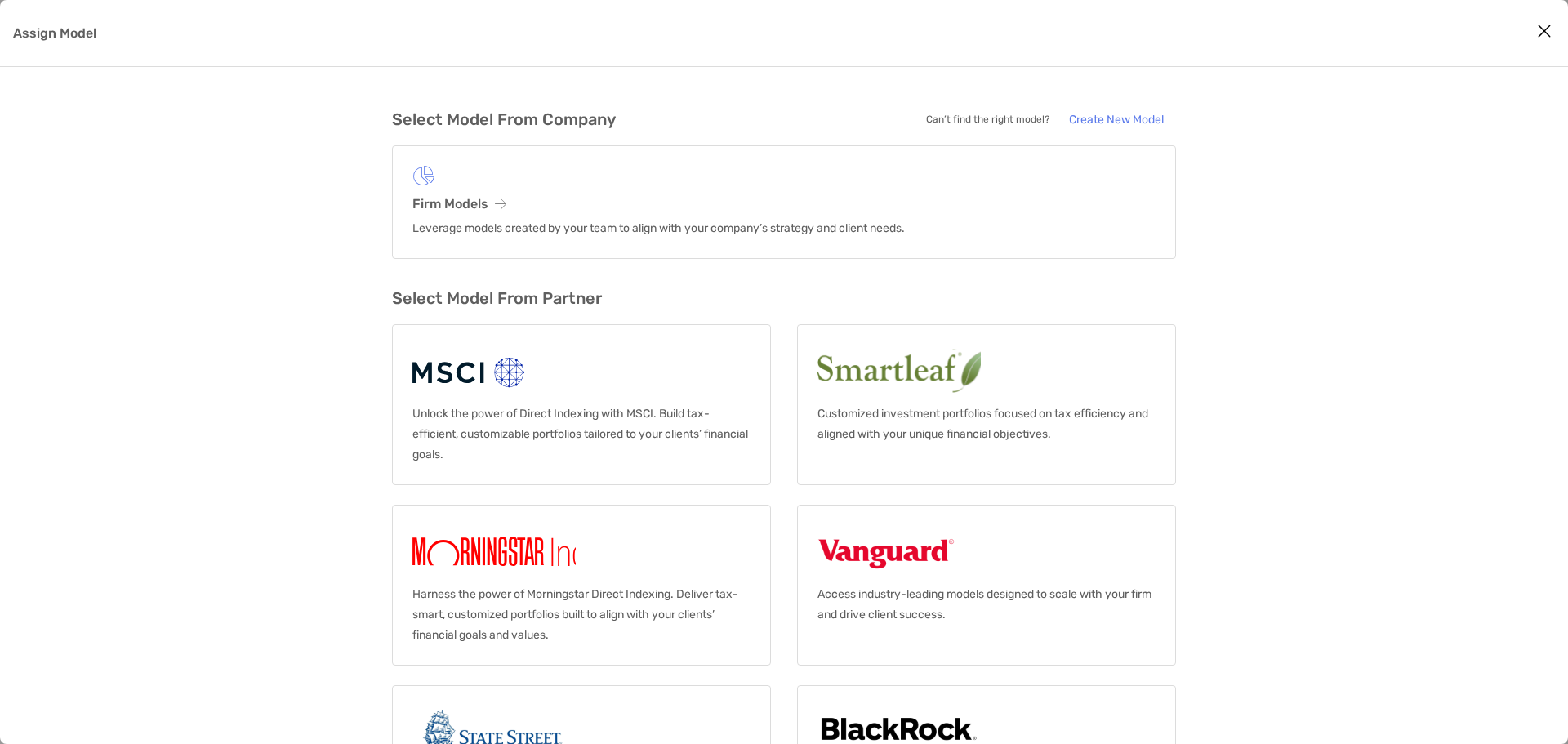
click at [1544, 30] on icon "Close modal" at bounding box center [1544, 30] width 14 height 19
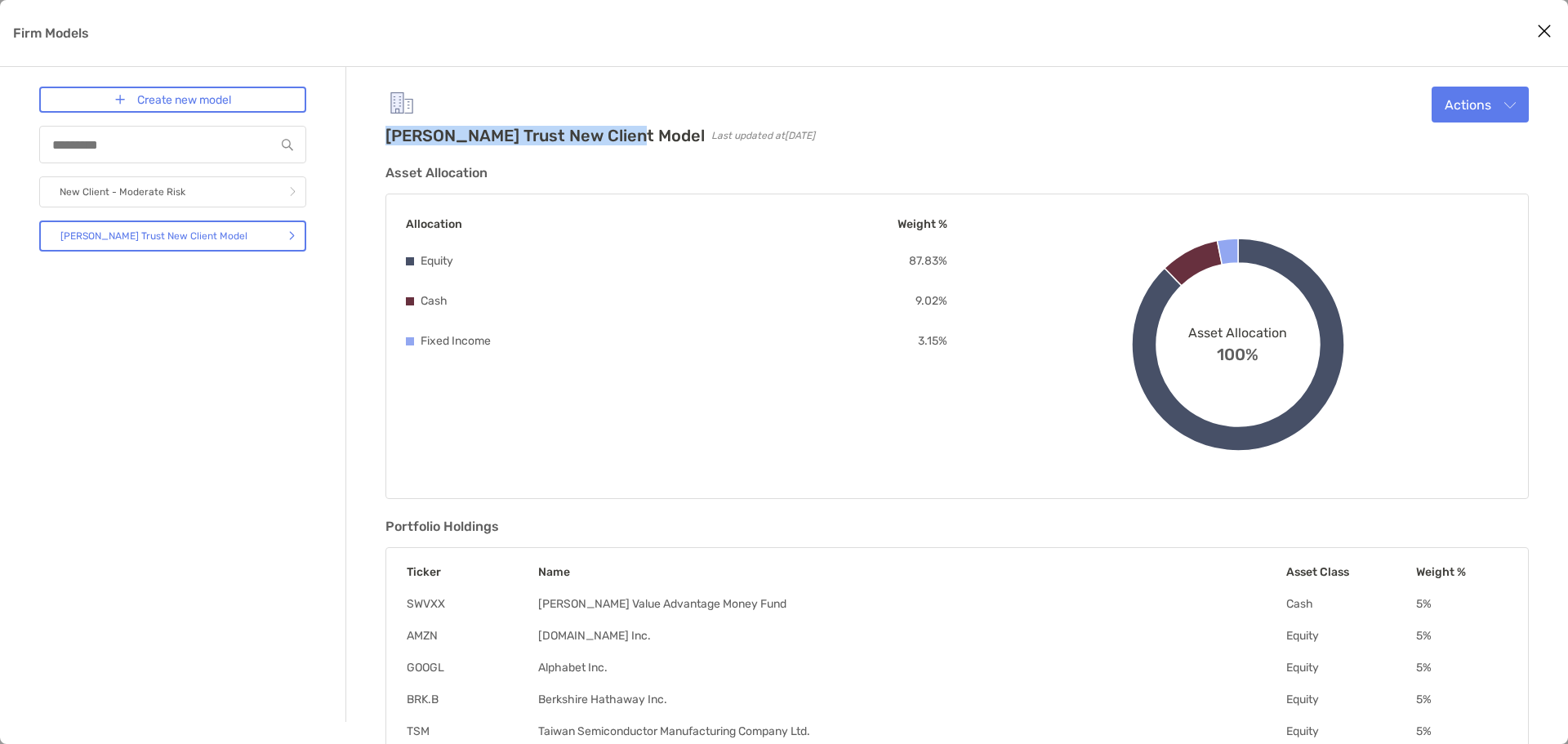
drag, startPoint x: 388, startPoint y: 134, endPoint x: 631, endPoint y: 134, distance: 243.0
click at [631, 134] on h2 "[PERSON_NAME] Trust New Client Model" at bounding box center [545, 135] width 320 height 19
copy h2 "[PERSON_NAME] Trust New Client Model"
click at [886, 123] on div "[PERSON_NAME] Trust New Client Model Last updated at [DATE] Actions Edit Clone …" at bounding box center [957, 116] width 1144 height 59
